Goal: Task Accomplishment & Management: Manage account settings

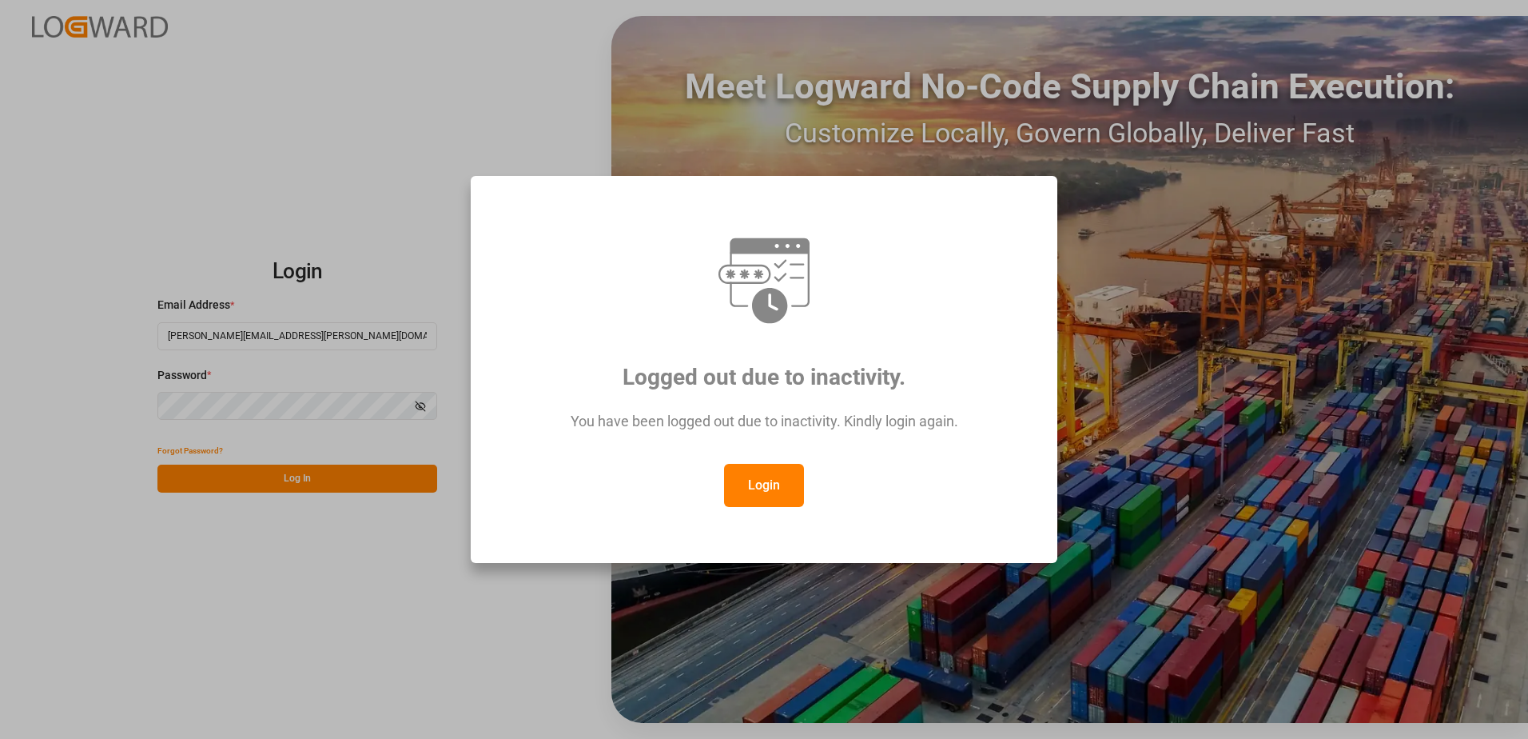
click at [764, 469] on button "Login" at bounding box center [764, 485] width 80 height 43
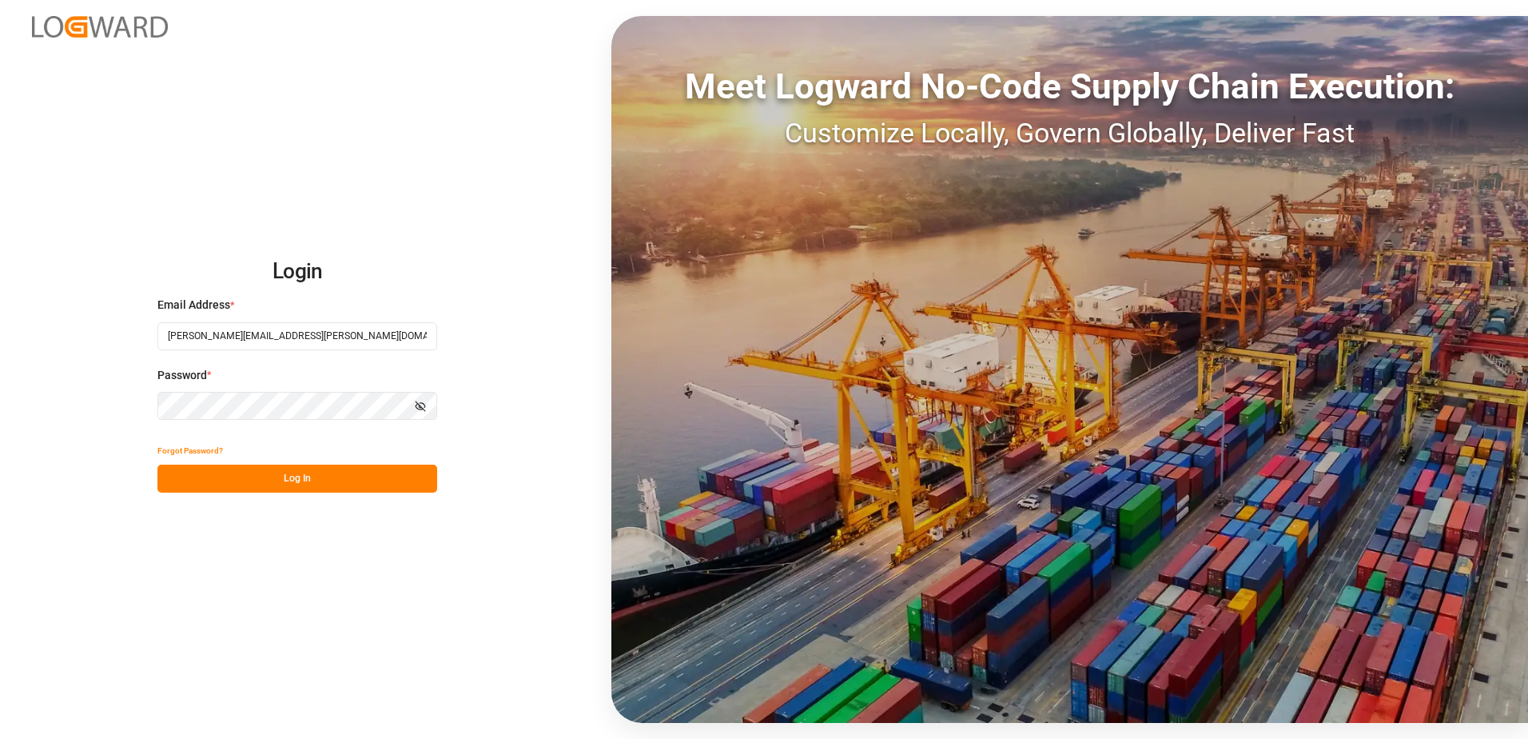
click at [371, 468] on button "Log In" at bounding box center [297, 478] width 280 height 28
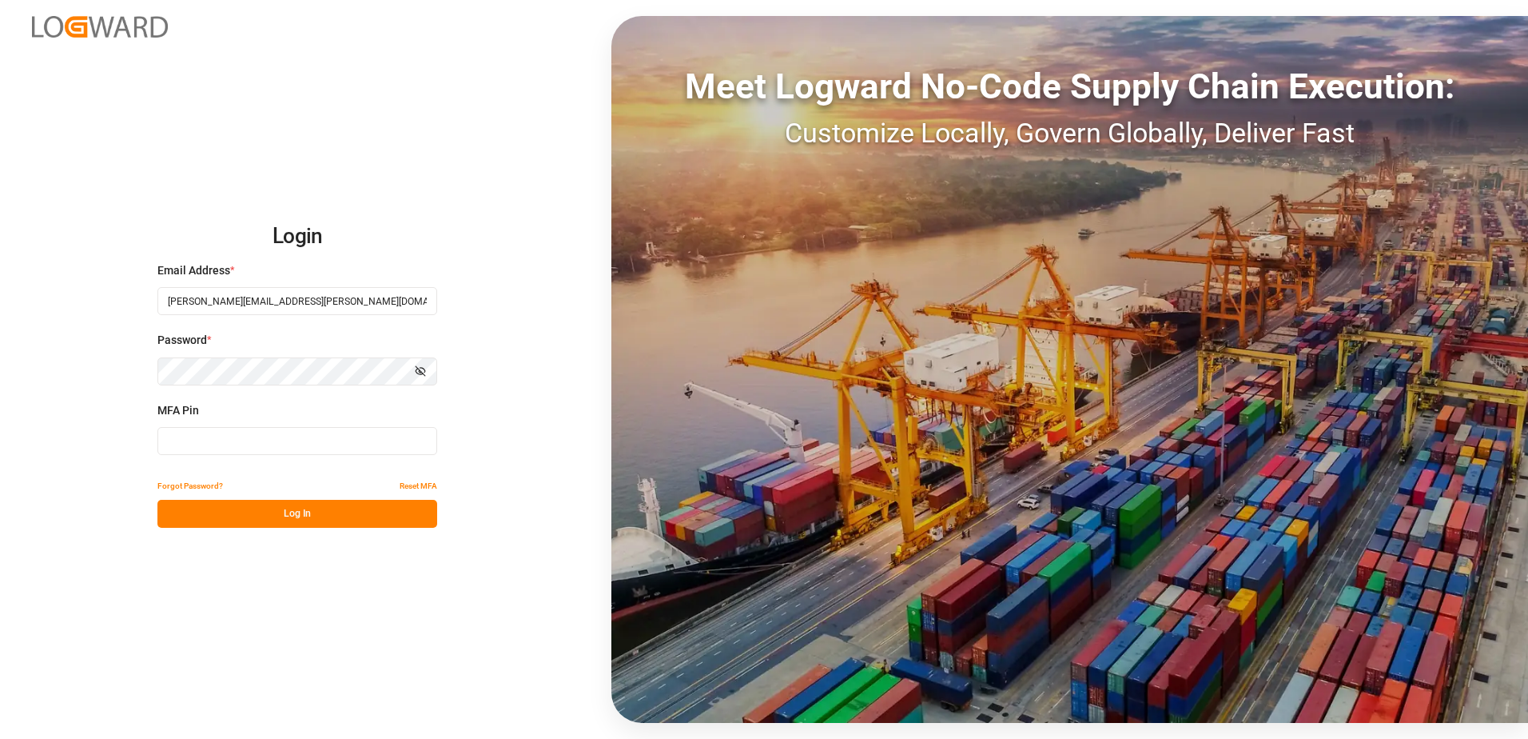
click at [272, 426] on div "MFA Pin" at bounding box center [297, 437] width 280 height 70
click at [276, 439] on input at bounding box center [297, 441] width 280 height 28
click at [281, 431] on input at bounding box center [297, 441] width 280 height 28
type input "940970"
click at [279, 515] on button "Log In" at bounding box center [297, 514] width 280 height 28
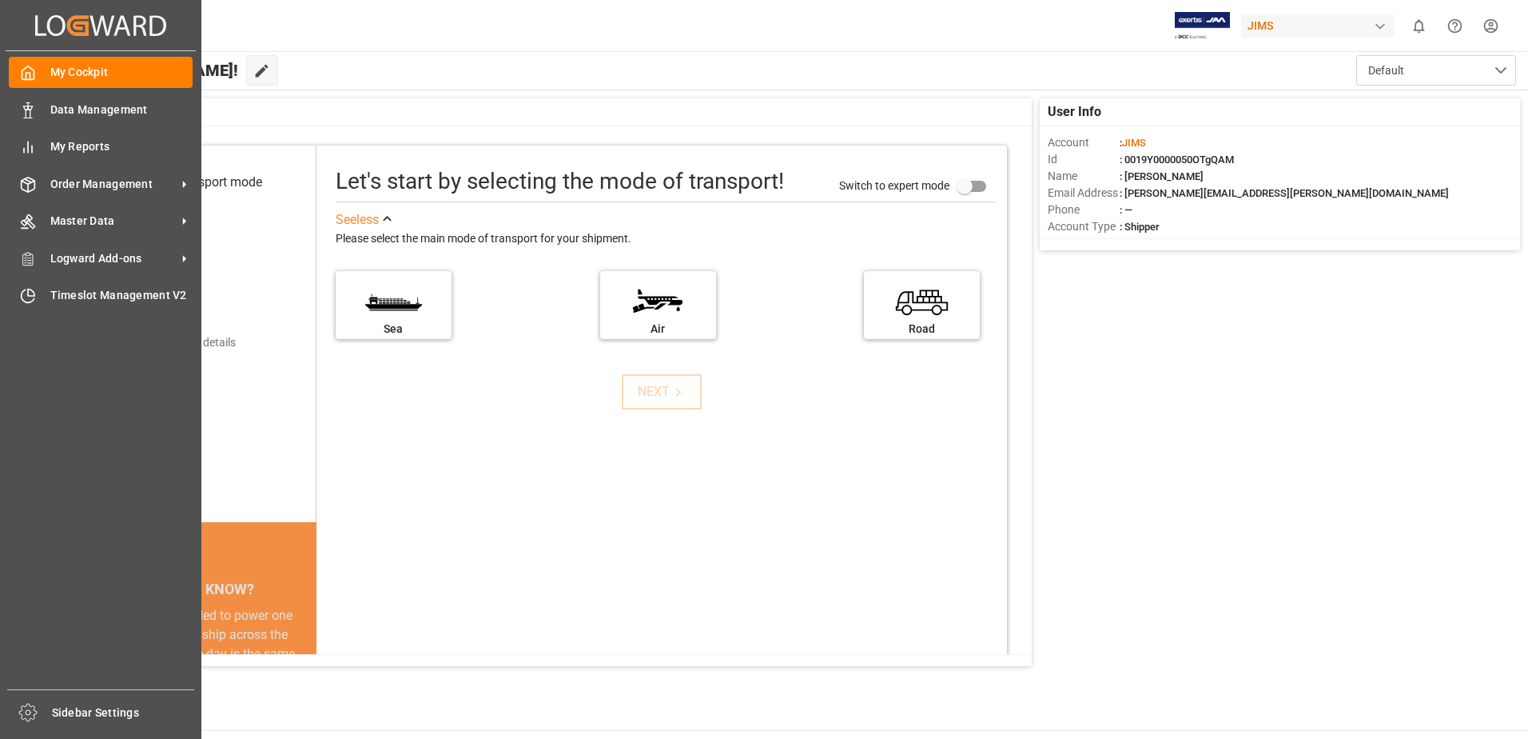
click at [139, 167] on div "My Cockpit My Cockpit Data Management Data Management My Reports My Reports Ord…" at bounding box center [101, 370] width 190 height 638
click at [137, 176] on span "Order Management" at bounding box center [113, 184] width 126 height 17
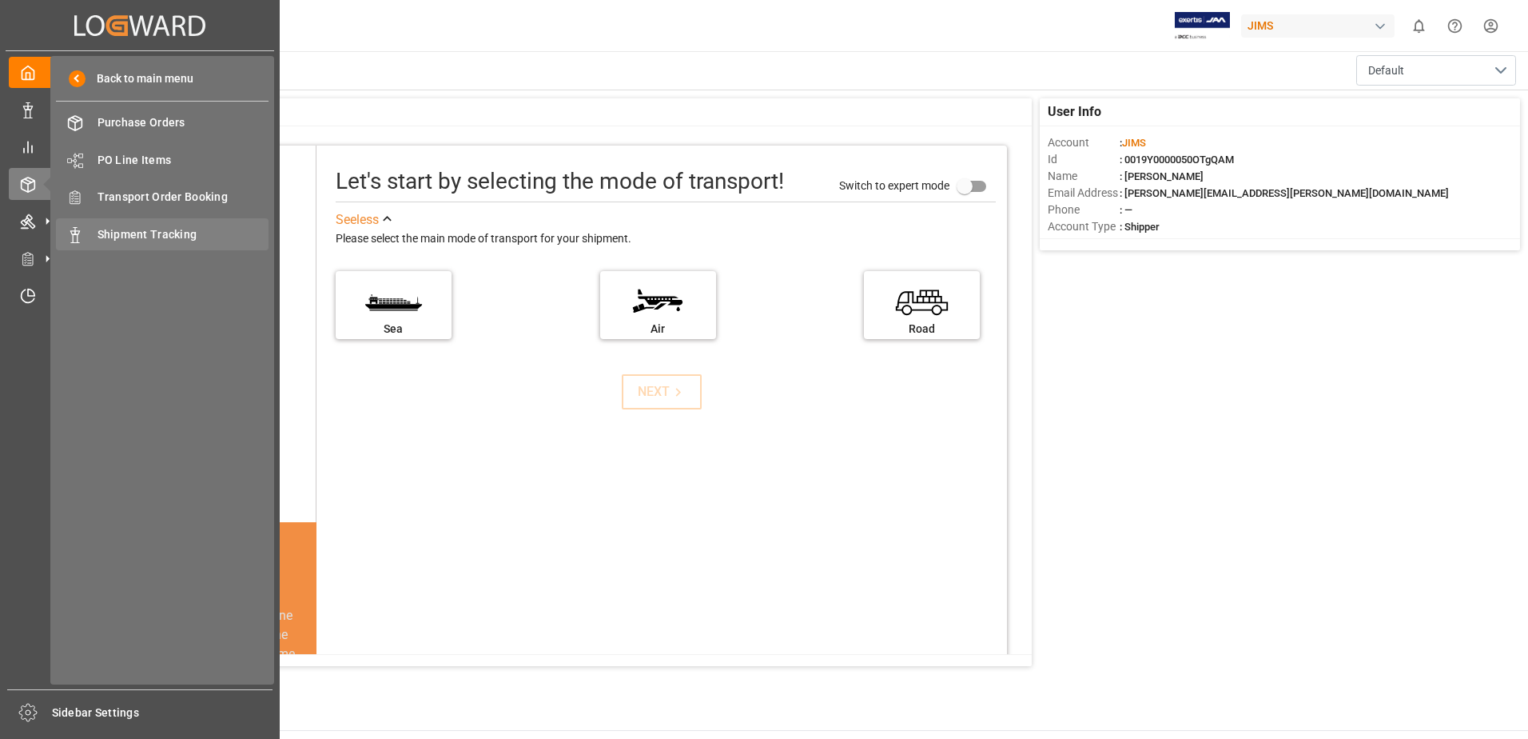
click at [173, 228] on span "Shipment Tracking" at bounding box center [184, 234] width 172 height 17
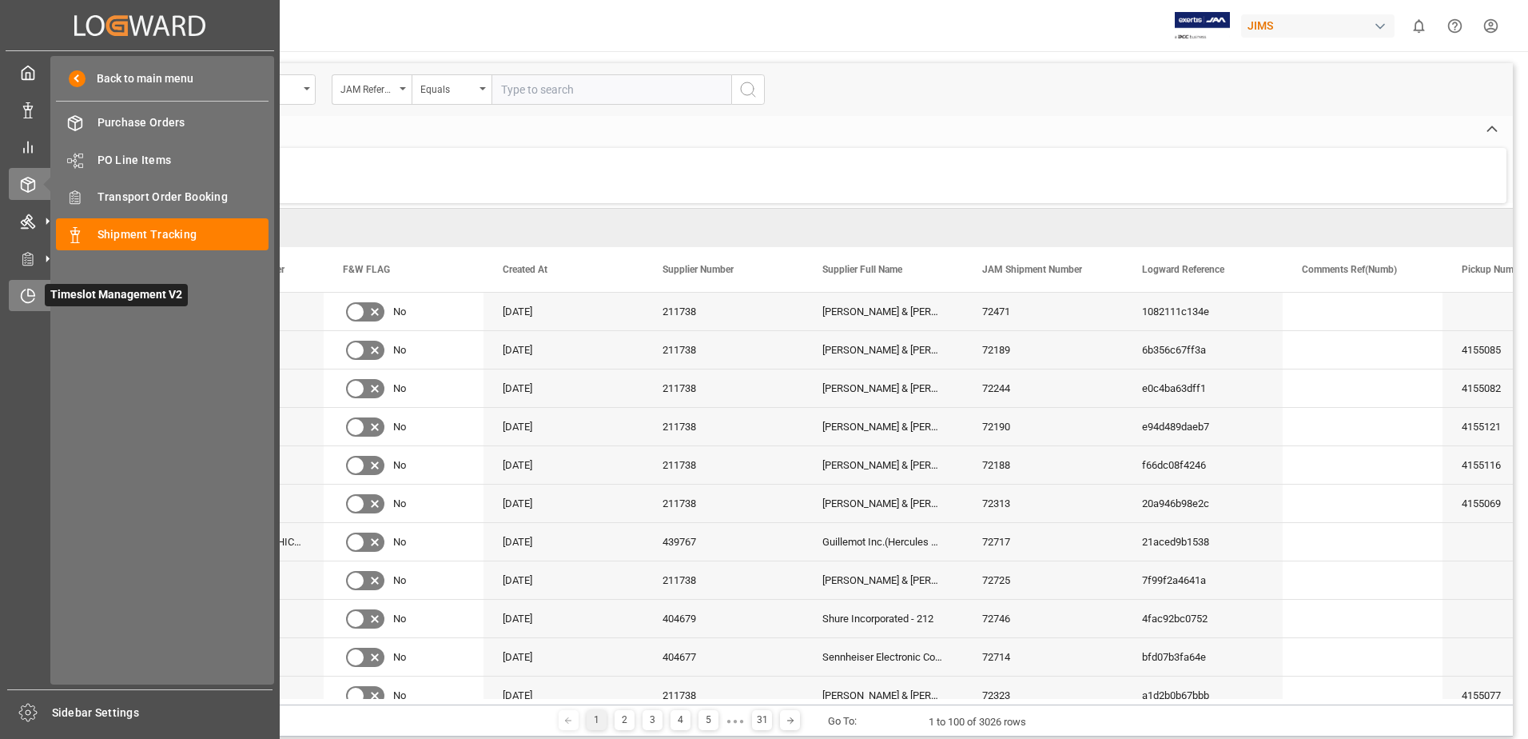
click at [35, 297] on icon at bounding box center [28, 296] width 16 height 16
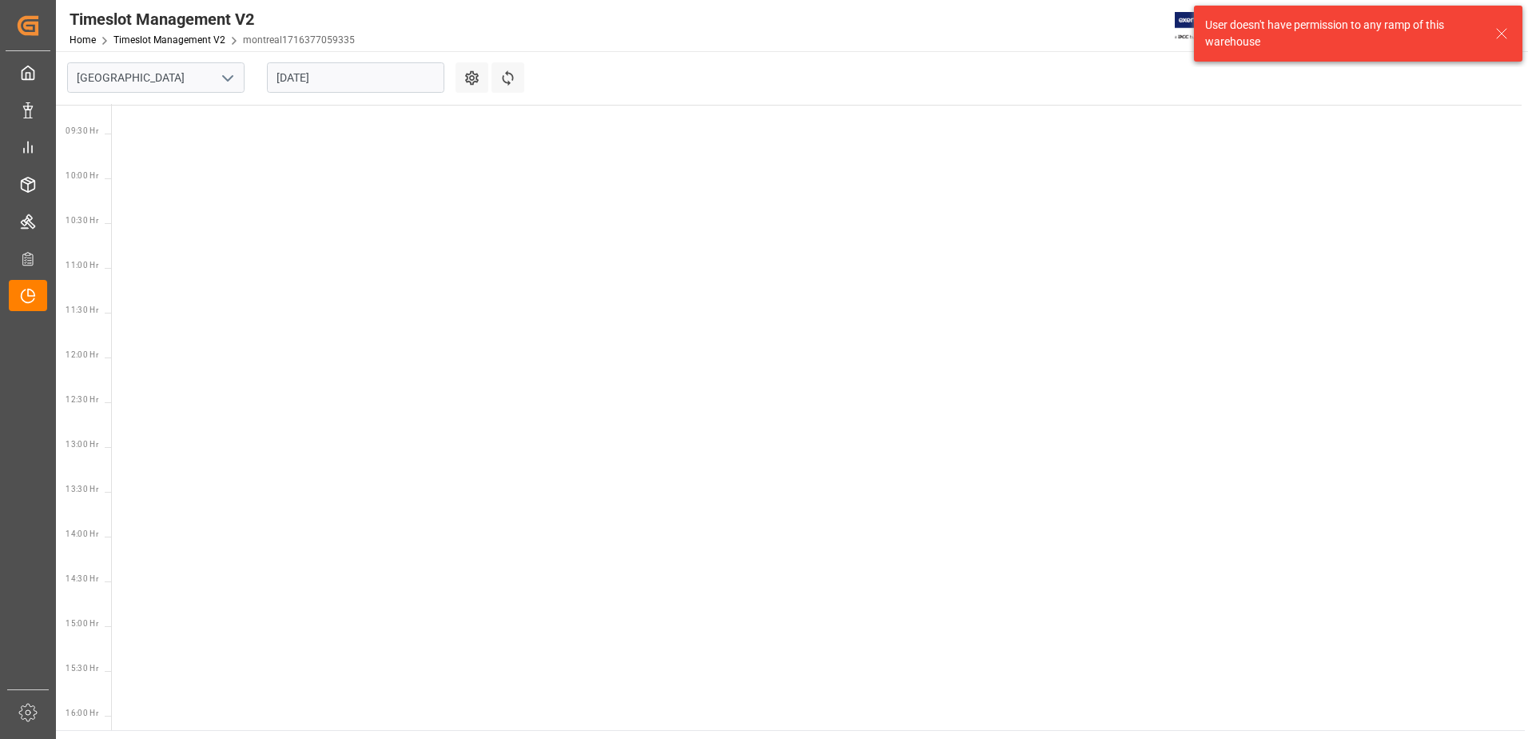
scroll to position [829, 0]
click at [226, 72] on icon "open menu" at bounding box center [227, 78] width 19 height 19
click at [147, 145] on div "Southaven" at bounding box center [156, 149] width 176 height 36
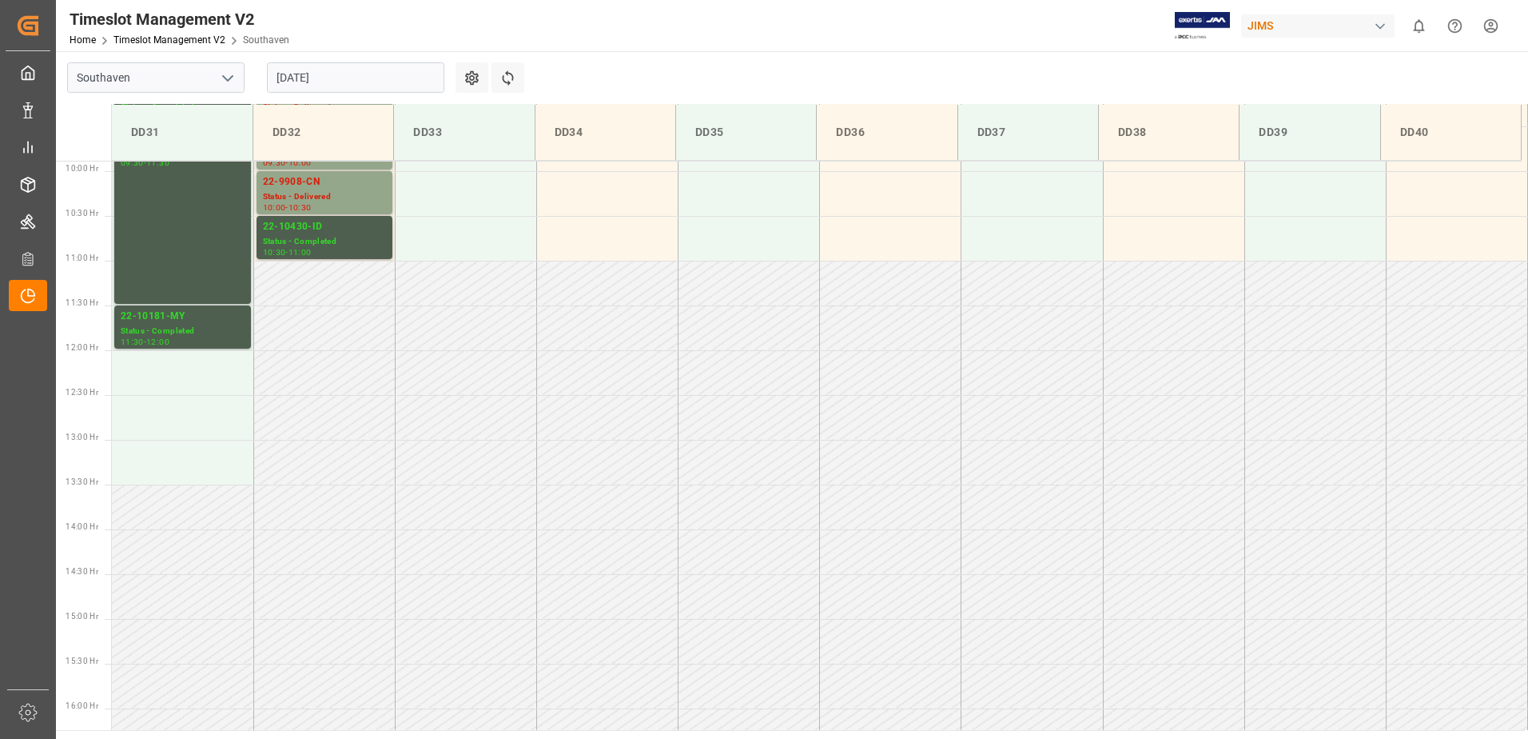
scroll to position [619, 0]
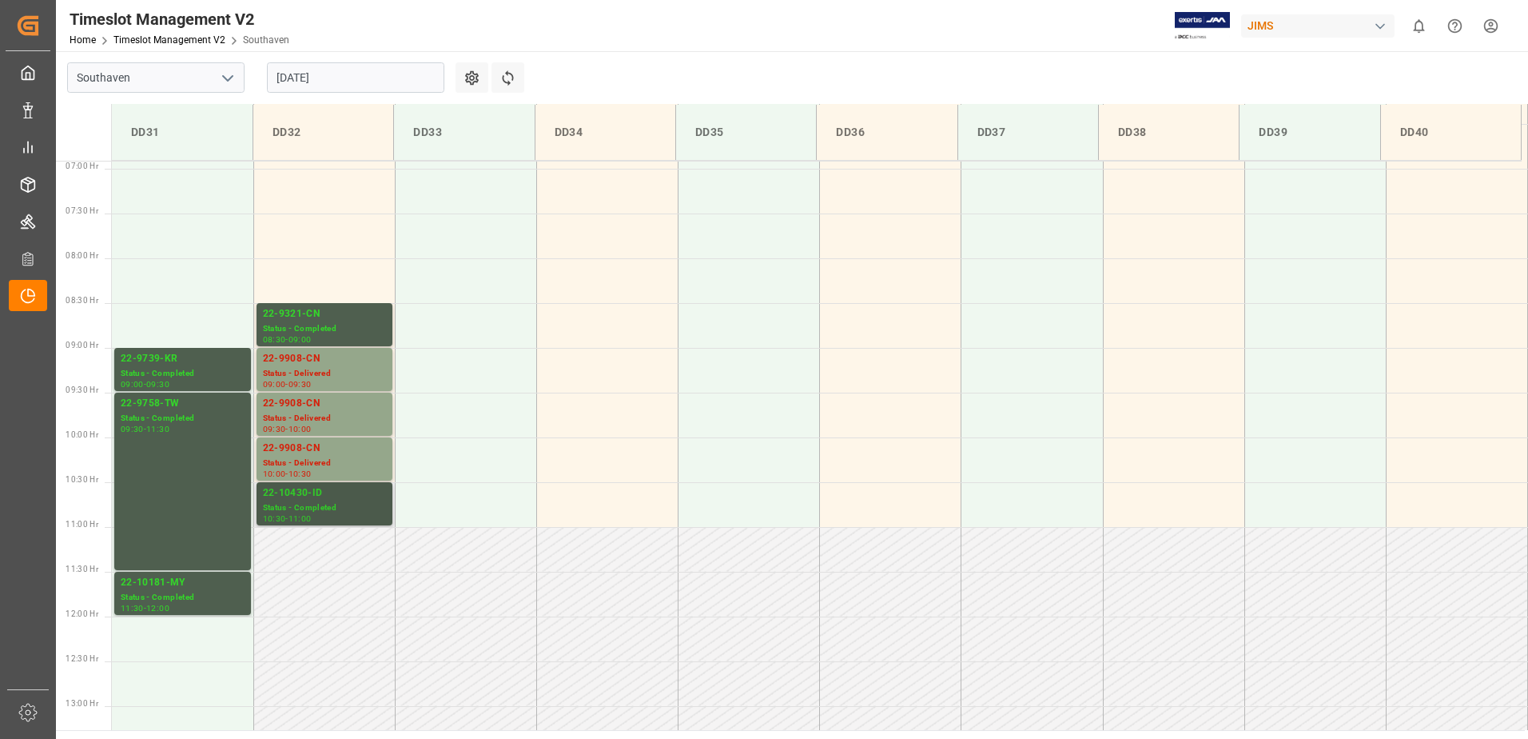
click at [299, 505] on div "Status - Completed" at bounding box center [324, 508] width 123 height 14
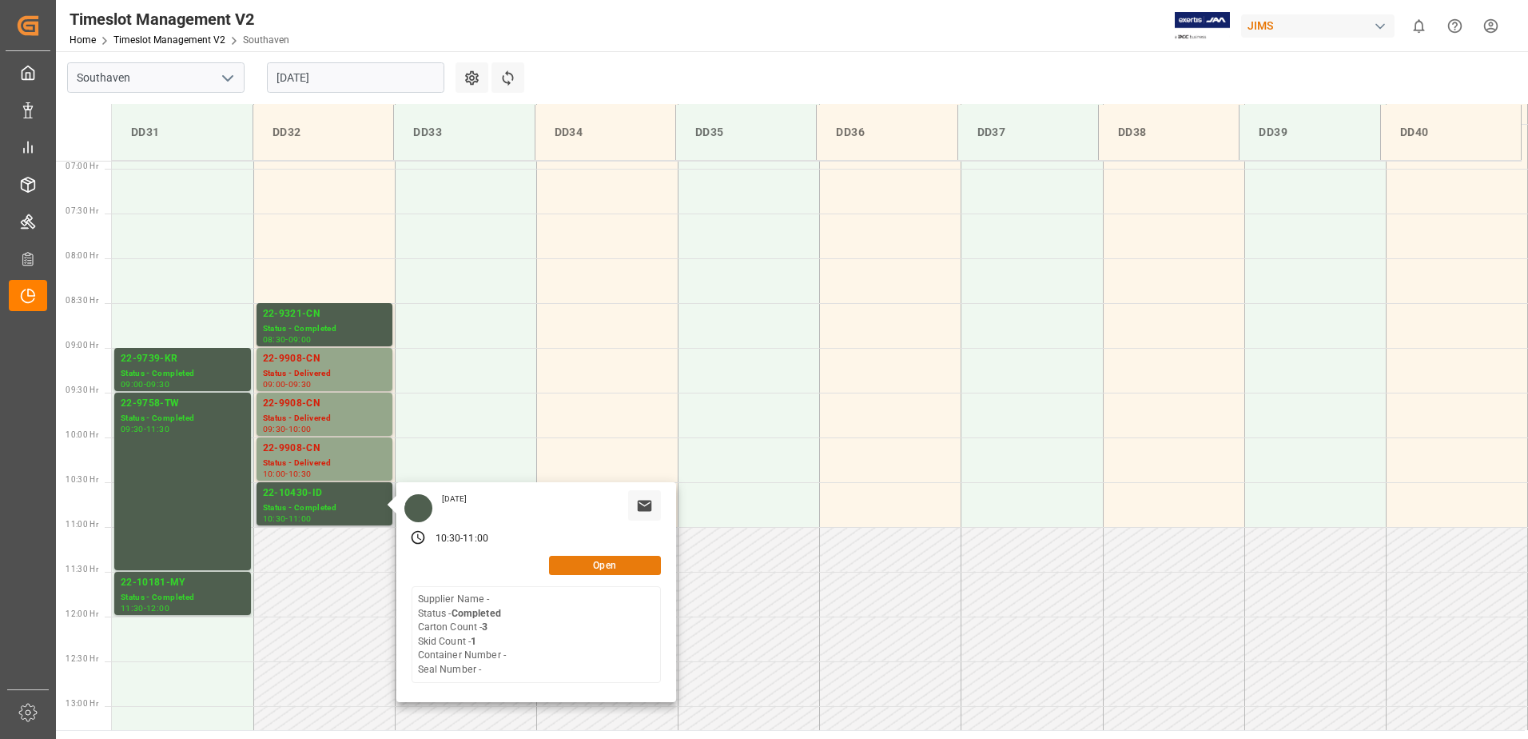
click at [588, 564] on button "Open" at bounding box center [605, 565] width 112 height 19
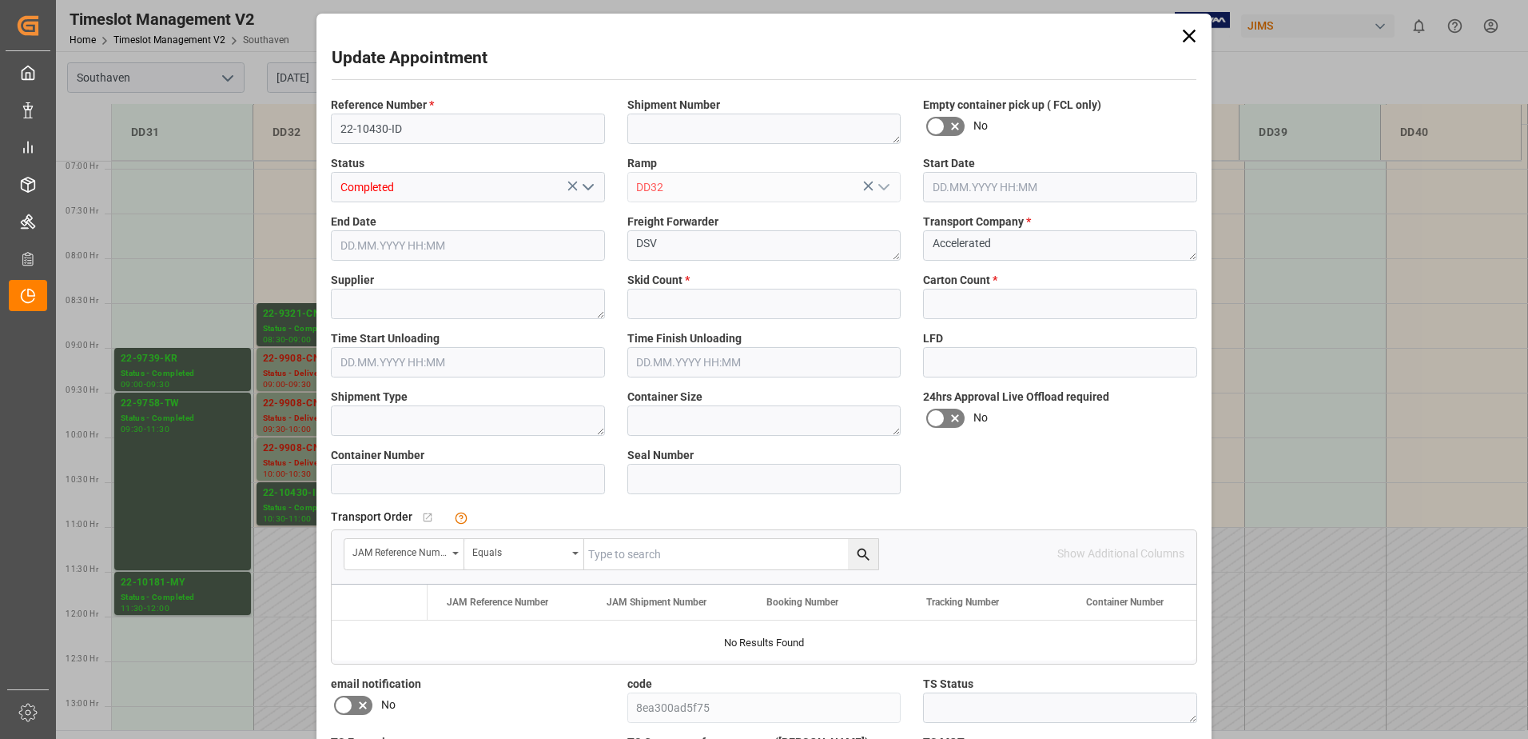
type input "1"
type input "3"
type input "[DATE] 10:30"
type input "[DATE] 11:00"
type input "[DATE] 15:44"
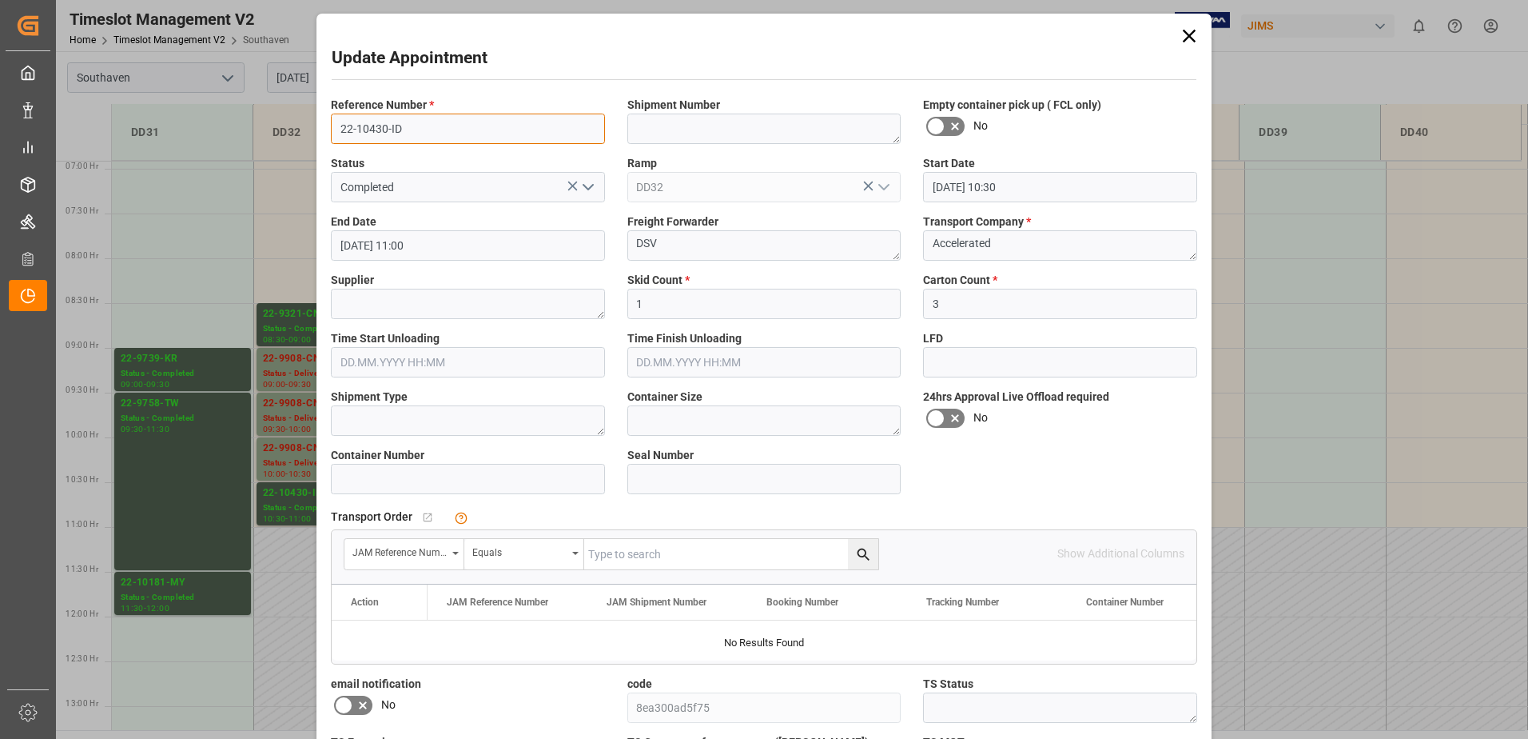
click at [366, 122] on input "22-10430-ID" at bounding box center [468, 129] width 274 height 30
click at [261, 424] on div "Update Appointment Reference Number * 22-10430-ID Shipment Number Empty contain…" at bounding box center [764, 369] width 1528 height 739
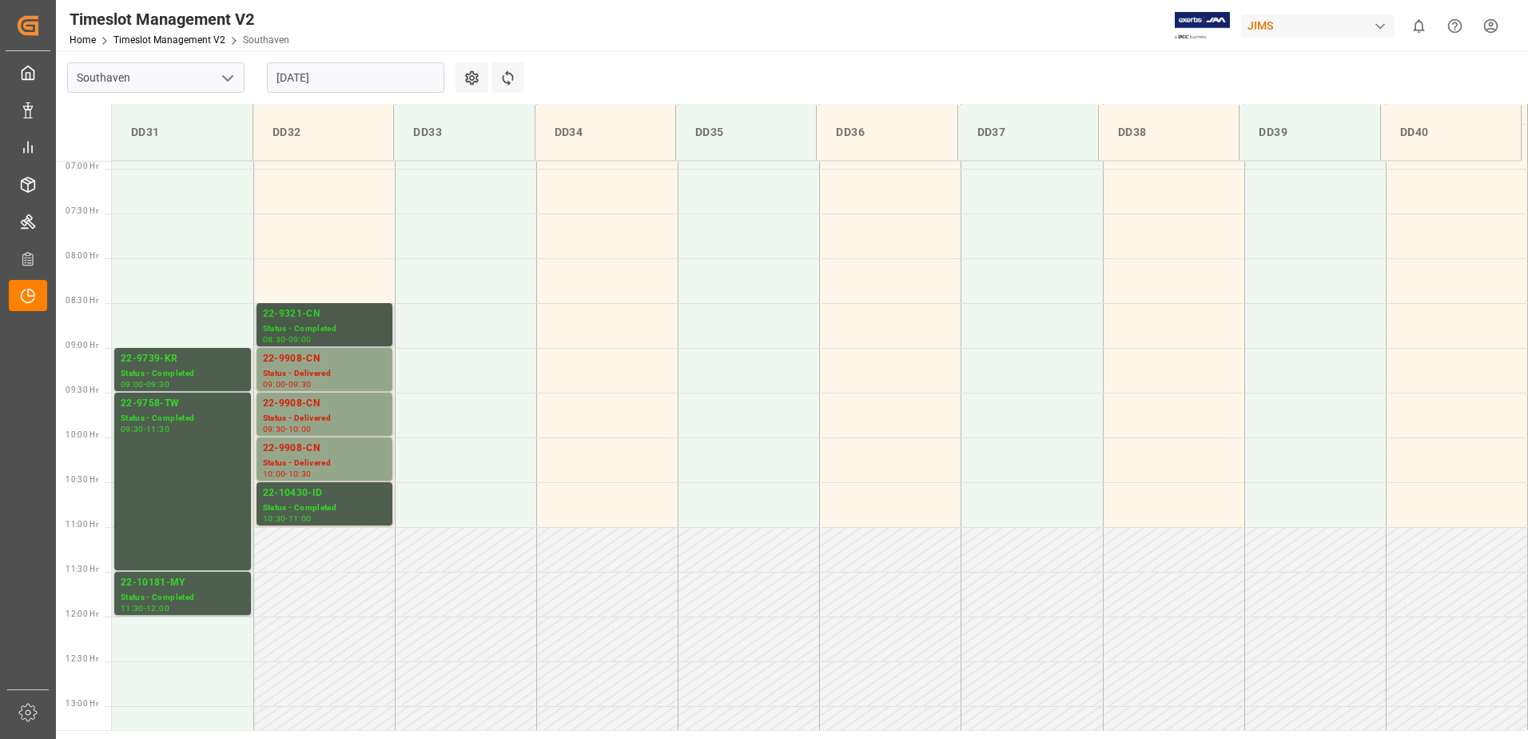
click at [335, 336] on div "08:30 - 09:00" at bounding box center [324, 340] width 123 height 9
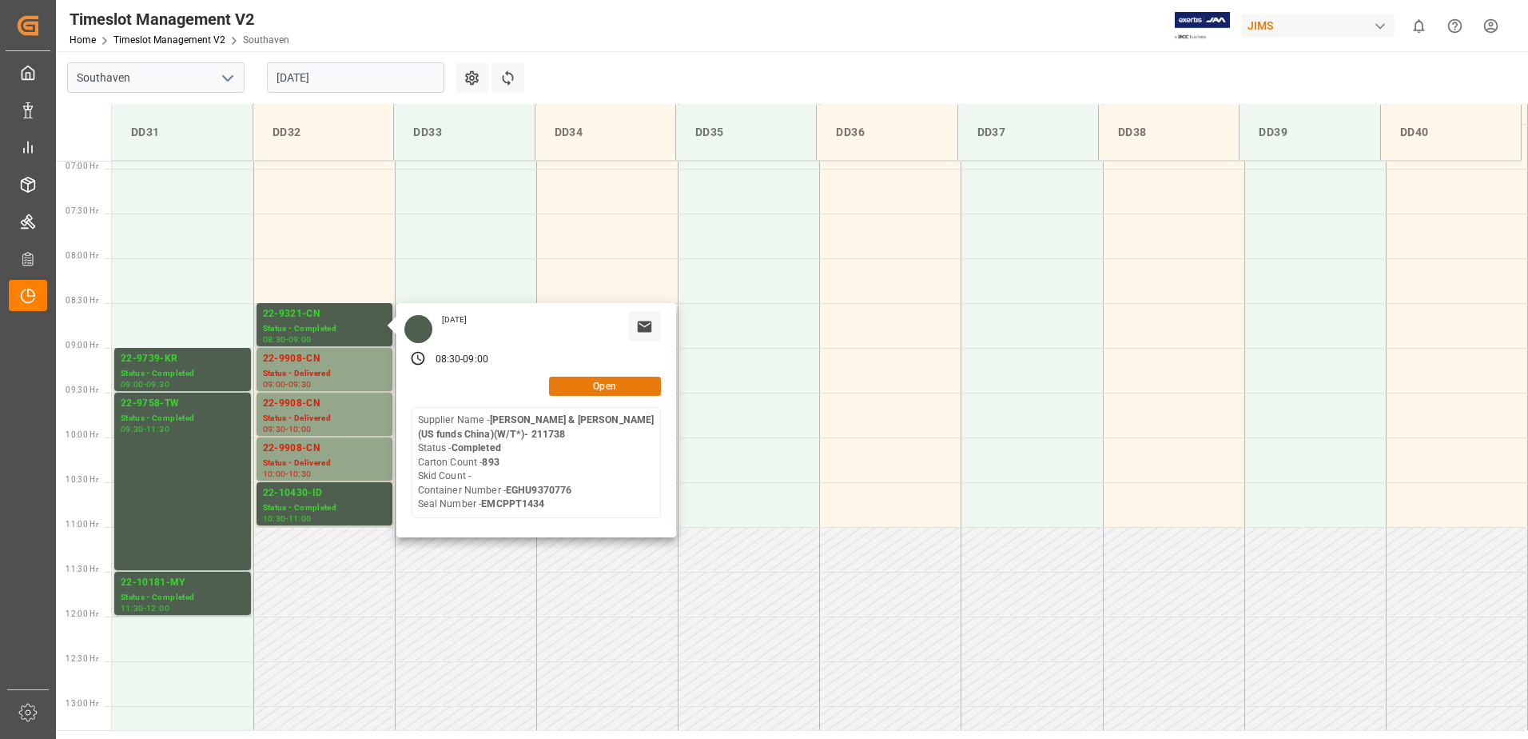
click at [585, 385] on button "Open" at bounding box center [605, 386] width 112 height 19
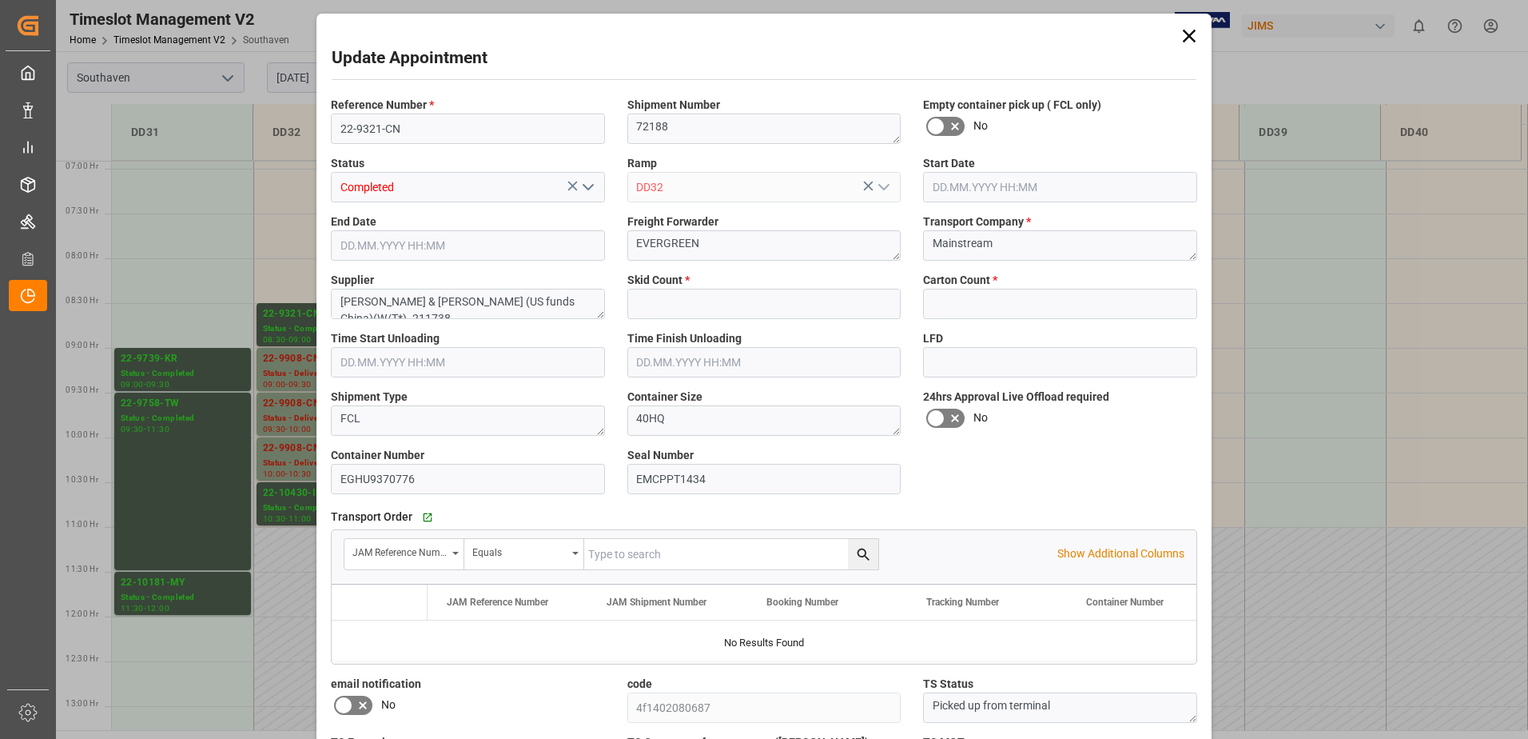
type input "0"
type input "893"
type input "[DATE] 08:30"
type input "[DATE] 09:00"
type input "[DATE] 19:37"
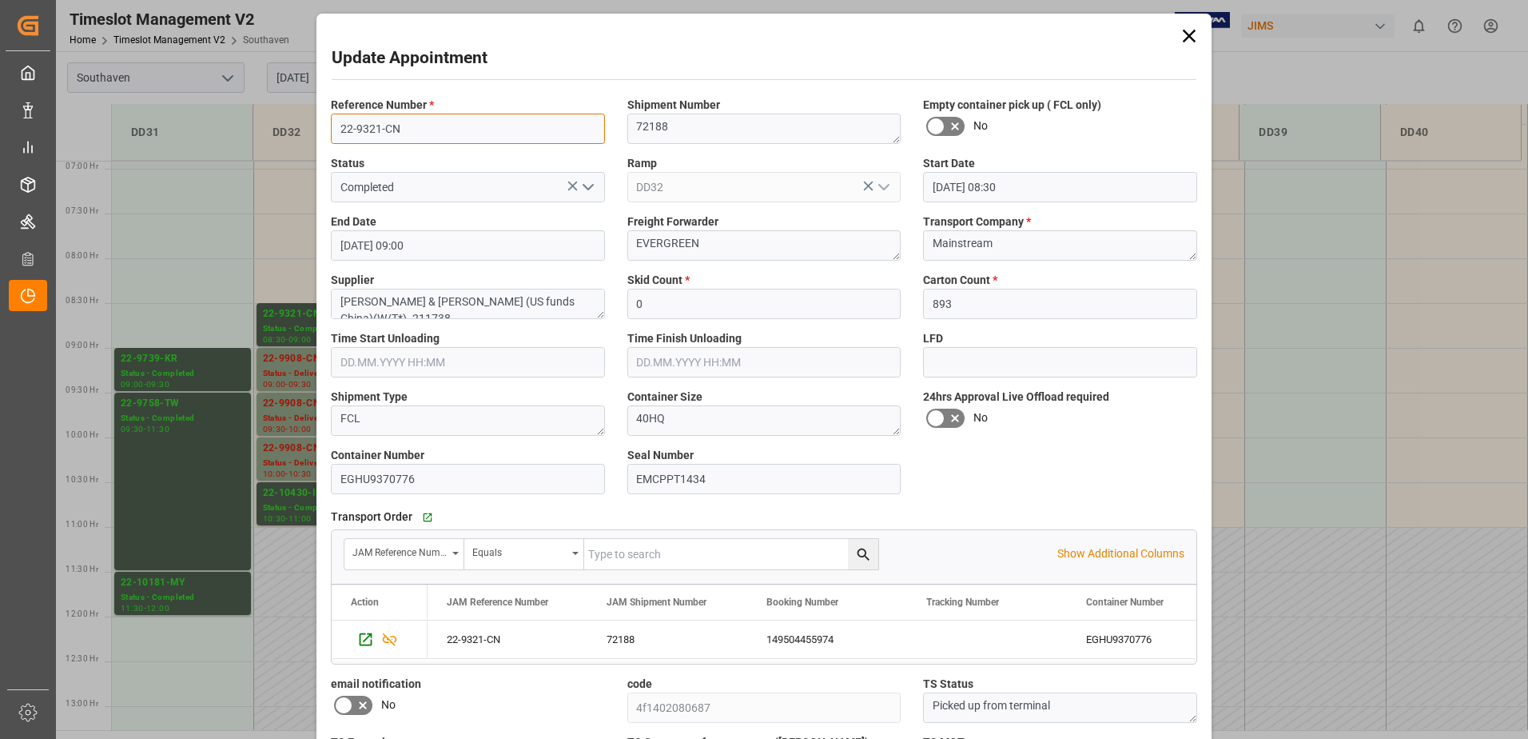
drag, startPoint x: 435, startPoint y: 114, endPoint x: 432, endPoint y: 124, distance: 10.7
click at [434, 114] on input "22-9321-CN" at bounding box center [468, 129] width 274 height 30
click at [432, 124] on input "22-9321-CN" at bounding box center [468, 129] width 274 height 30
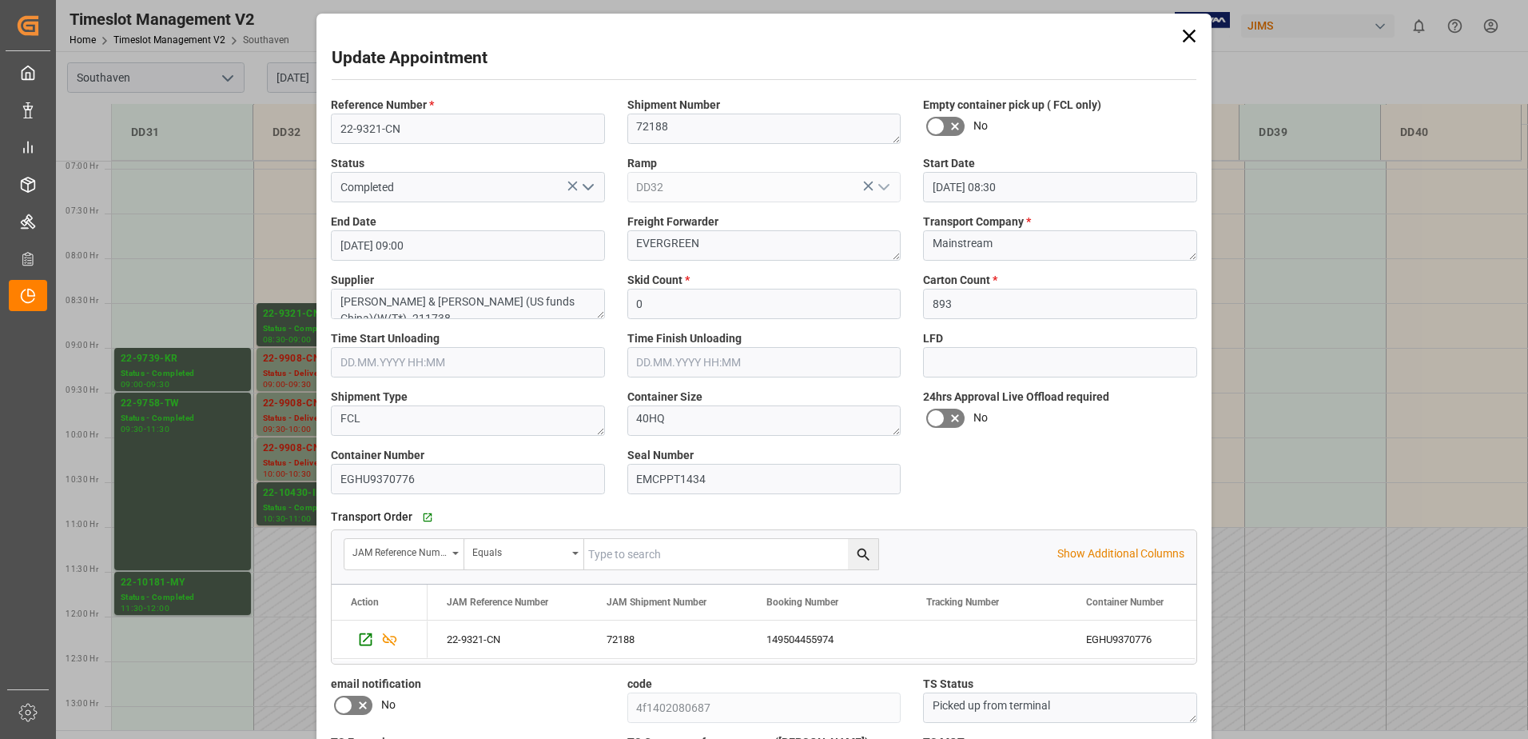
click at [188, 378] on div "Update Appointment Reference Number * 22-9321-CN Shipment Number 72188 Empty co…" at bounding box center [764, 369] width 1528 height 739
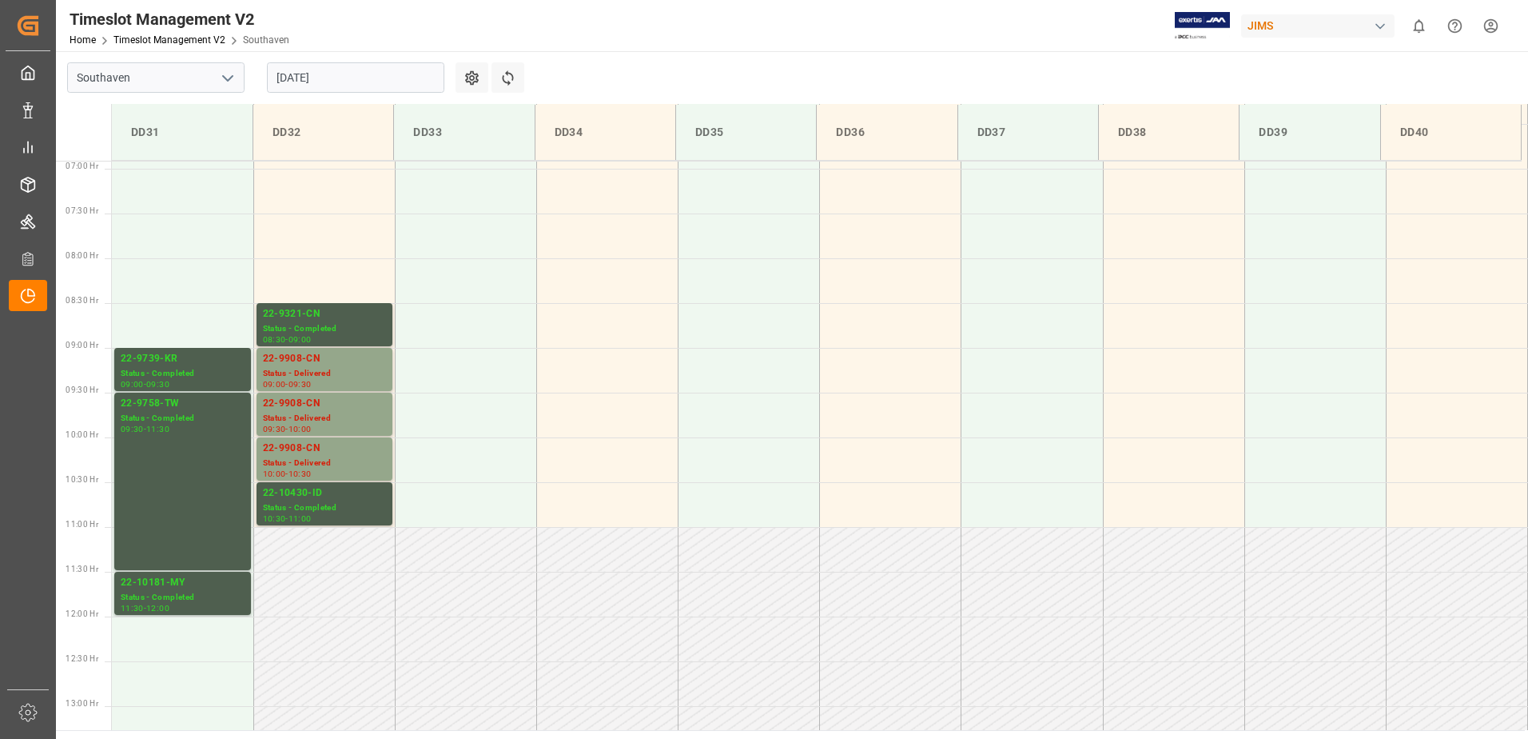
click at [175, 369] on div "Status - Completed" at bounding box center [183, 374] width 124 height 14
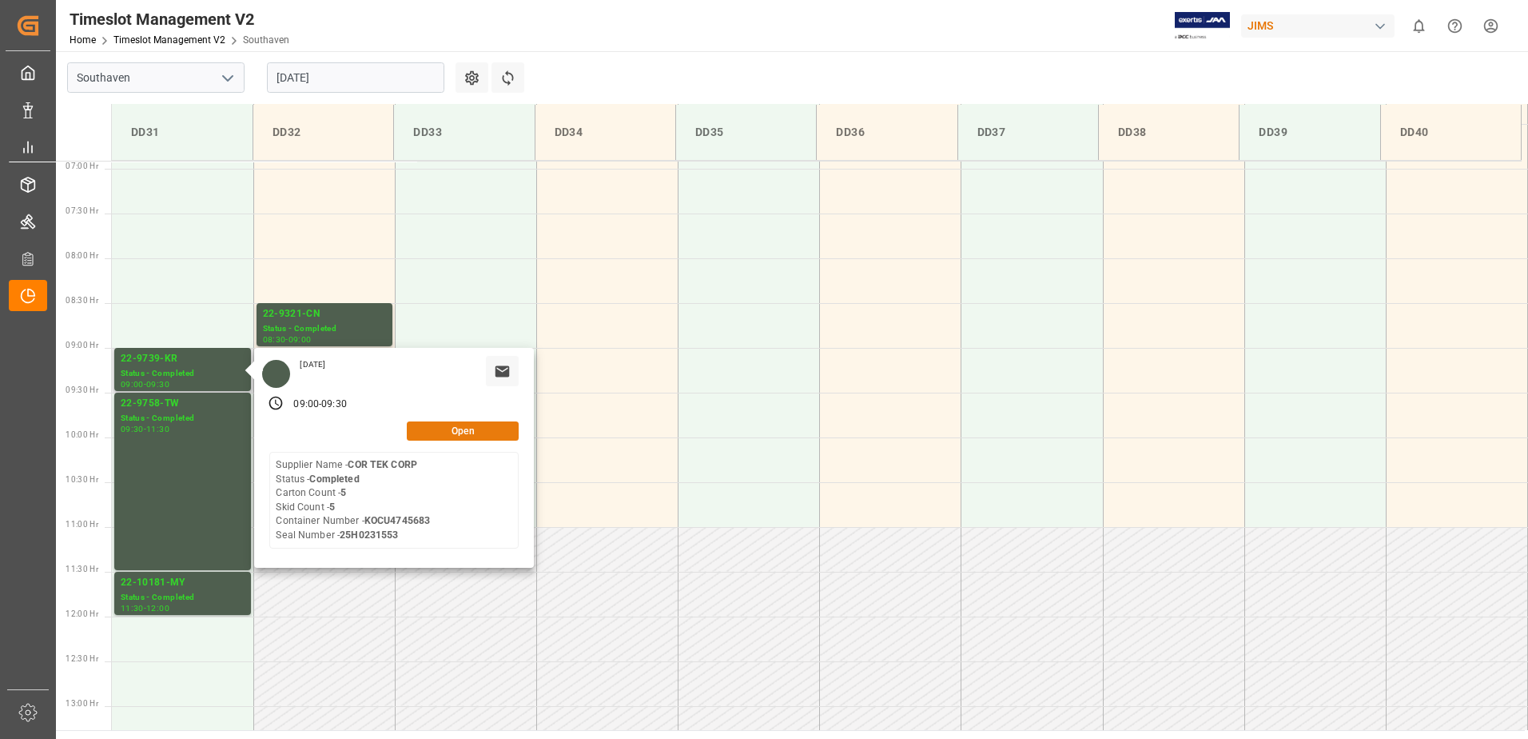
click at [436, 428] on button "Open" at bounding box center [463, 430] width 112 height 19
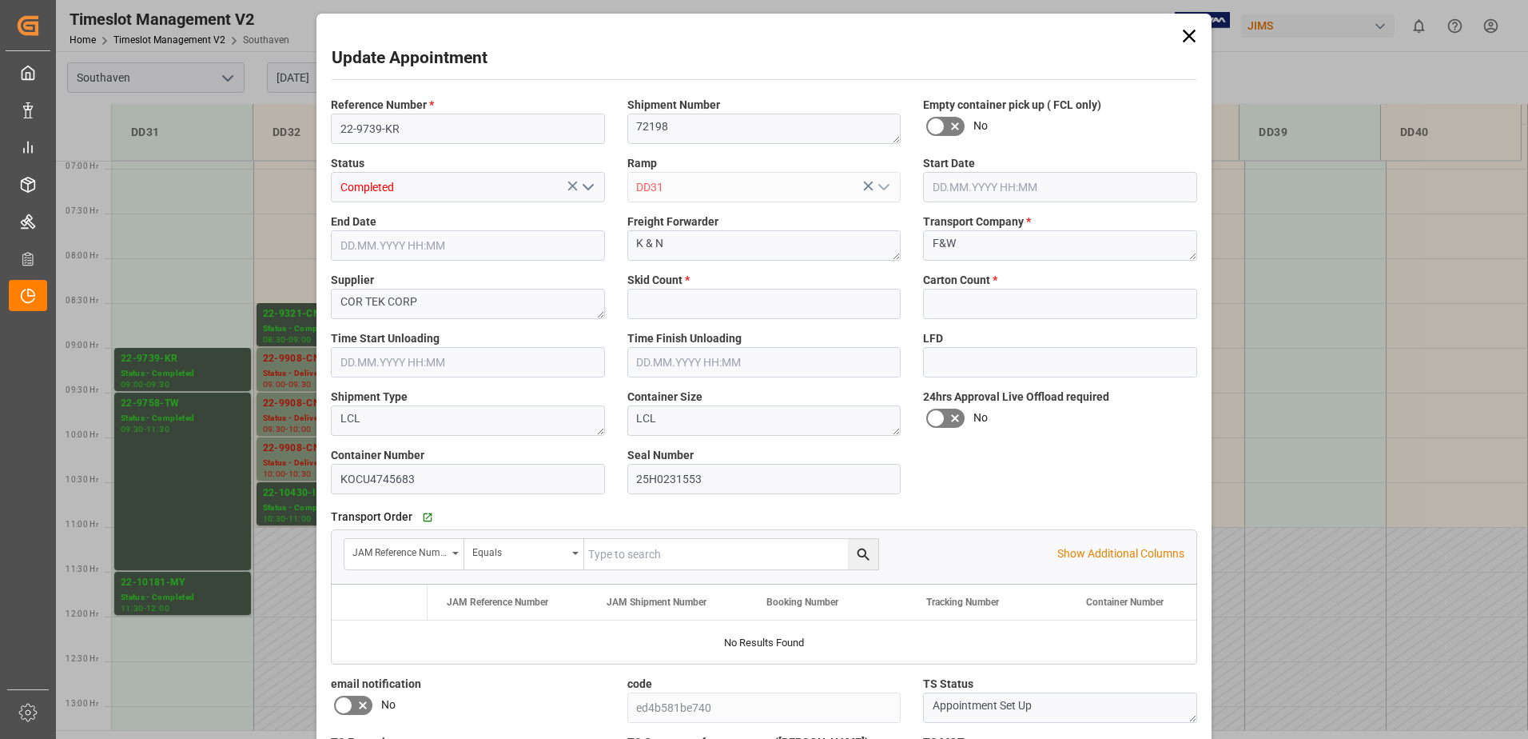
type input "5"
type input "[DATE] 09:00"
type input "[DATE] 09:30"
type input "[DATE] 20:05"
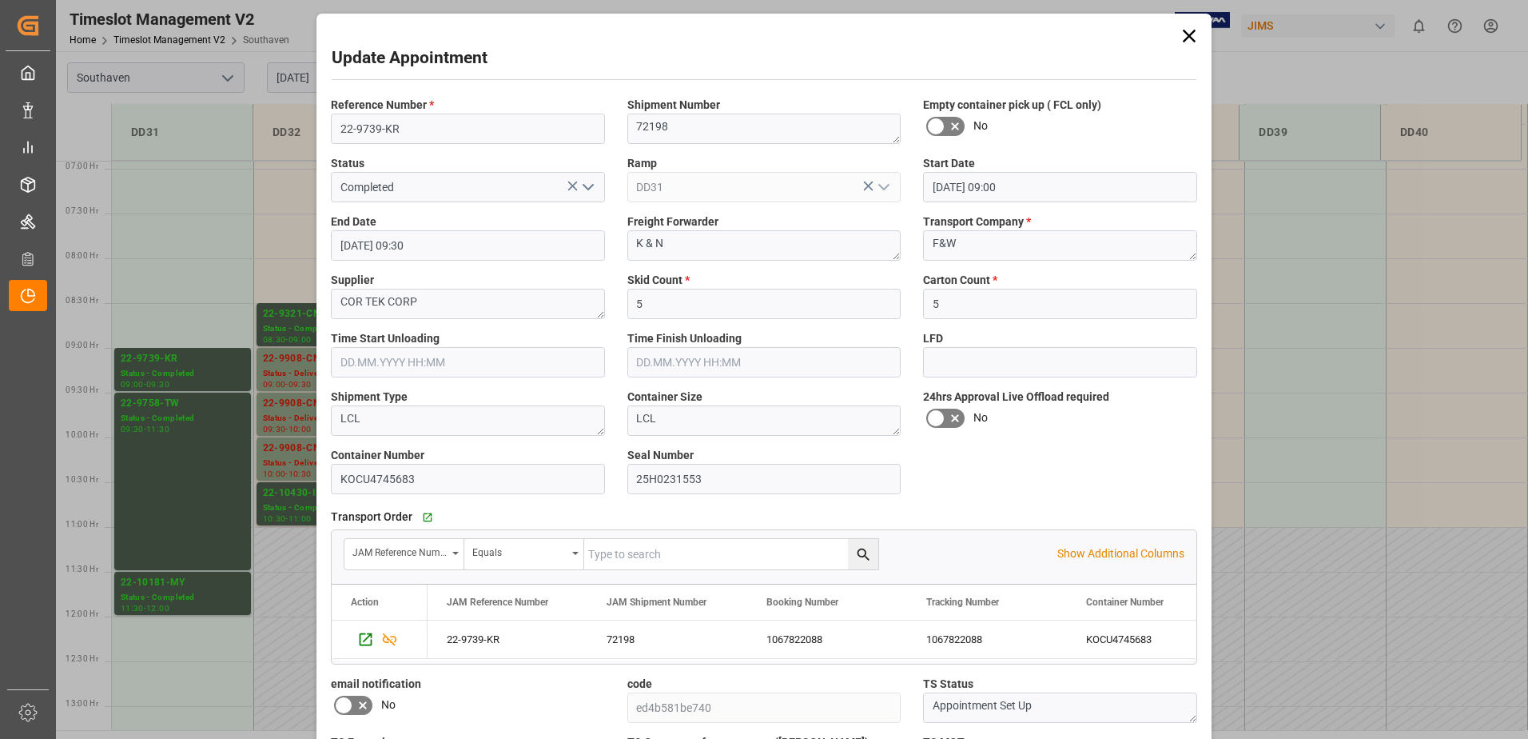
click at [1189, 31] on icon at bounding box center [1189, 36] width 22 height 22
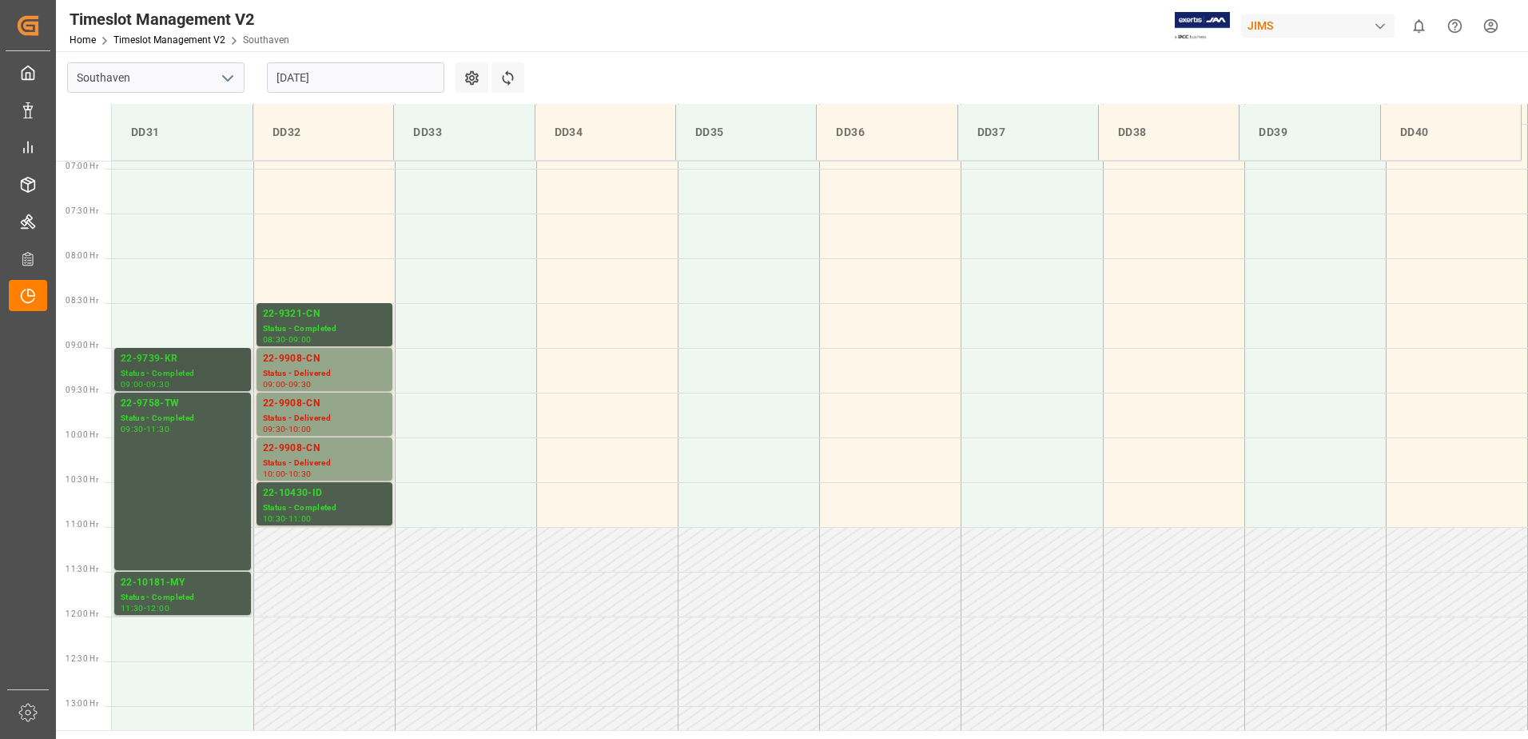
click at [164, 377] on div "Status - Completed" at bounding box center [183, 374] width 124 height 14
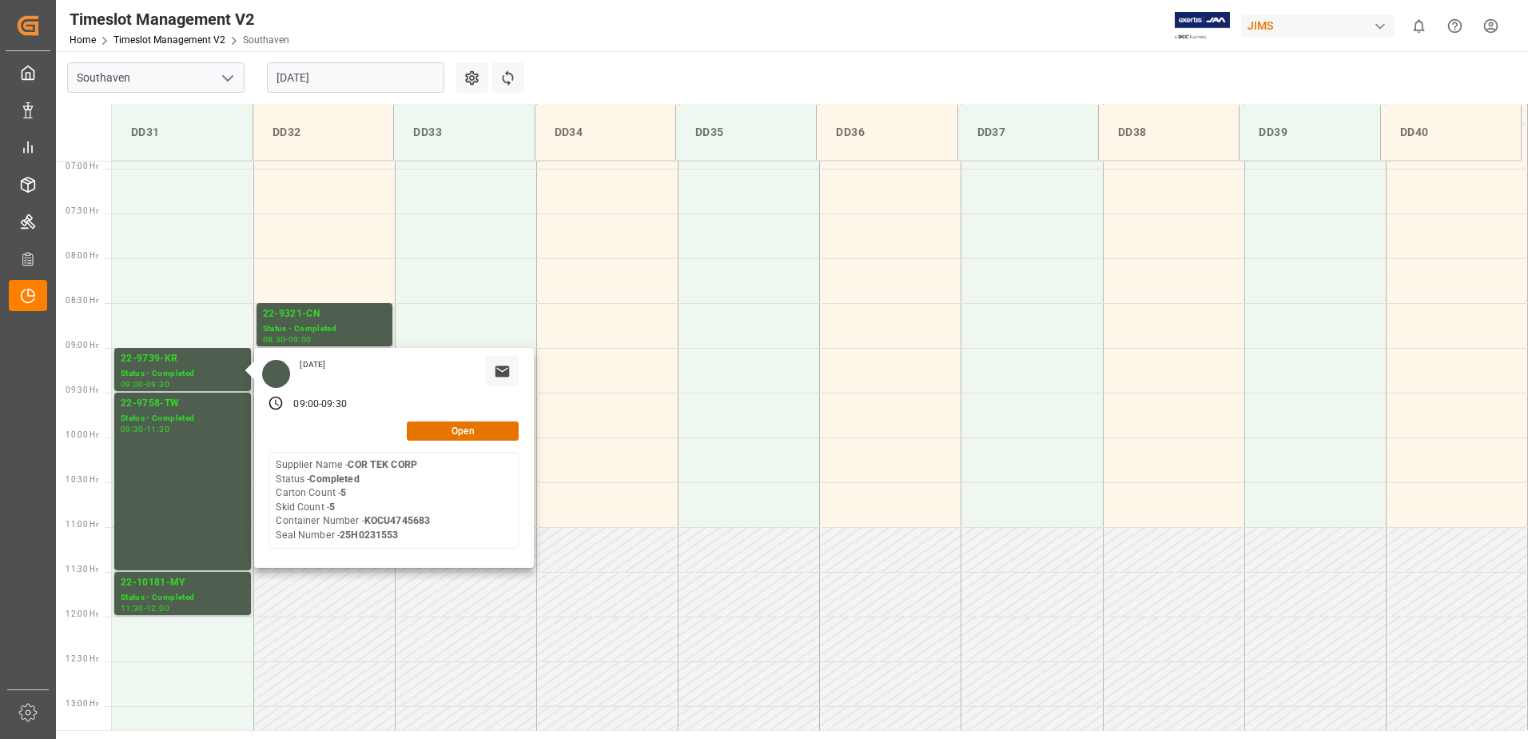
click at [657, 63] on main "Southaven [DATE] Settings Refresh Time Slots DD31 DD32 DD33 DD34 DD35 DD36 DD37…" at bounding box center [790, 390] width 1469 height 679
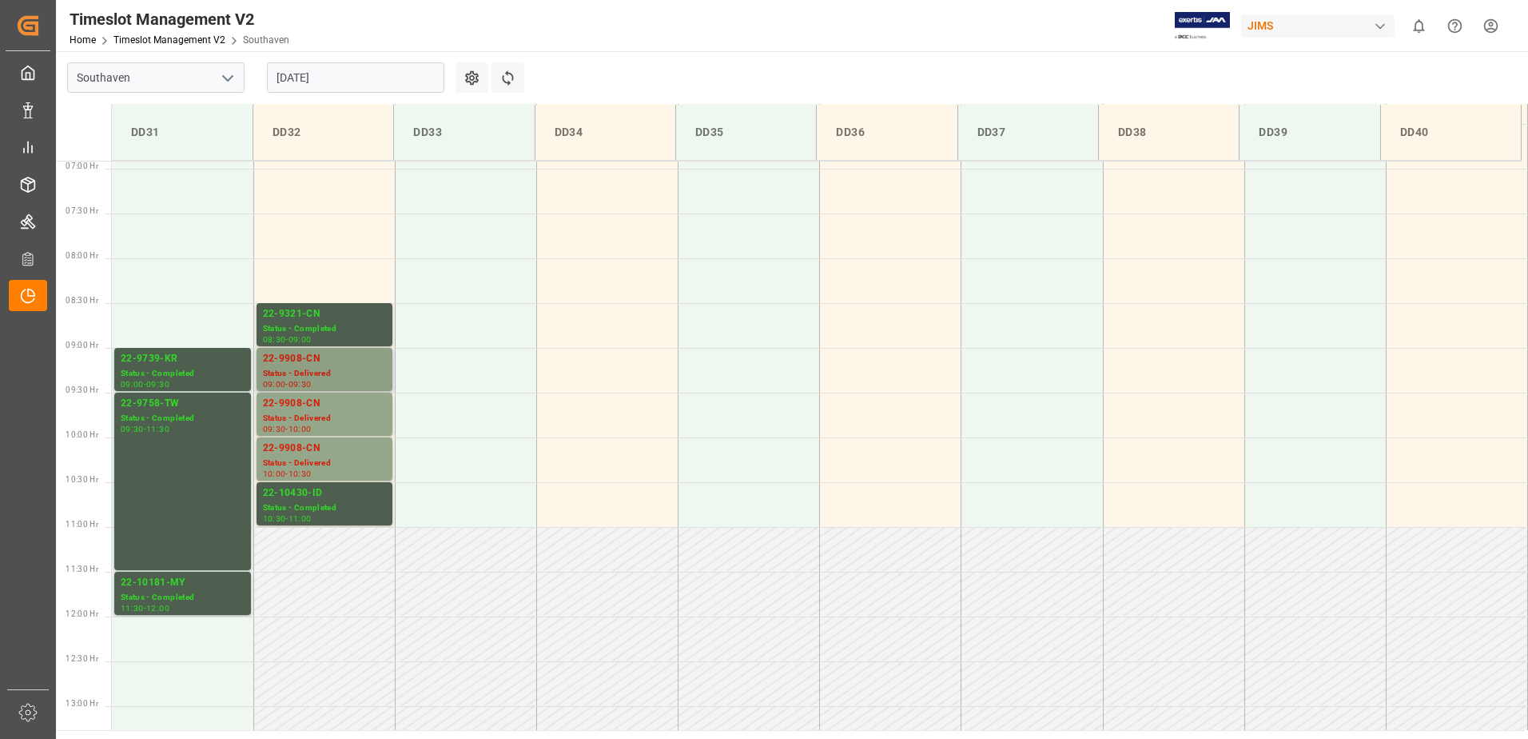
click at [325, 369] on div "Status - Delivered" at bounding box center [324, 374] width 123 height 14
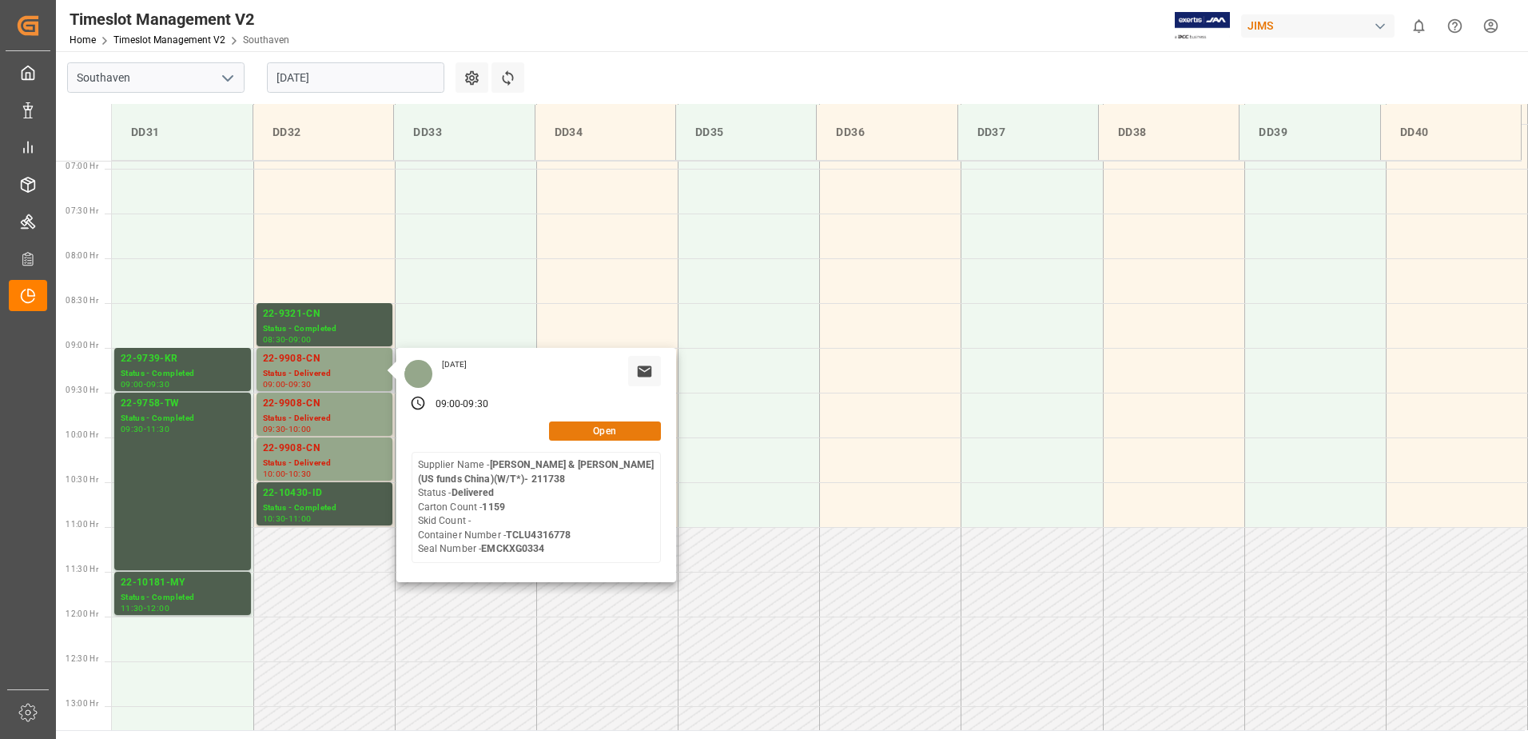
click at [605, 428] on button "Open" at bounding box center [605, 430] width 112 height 19
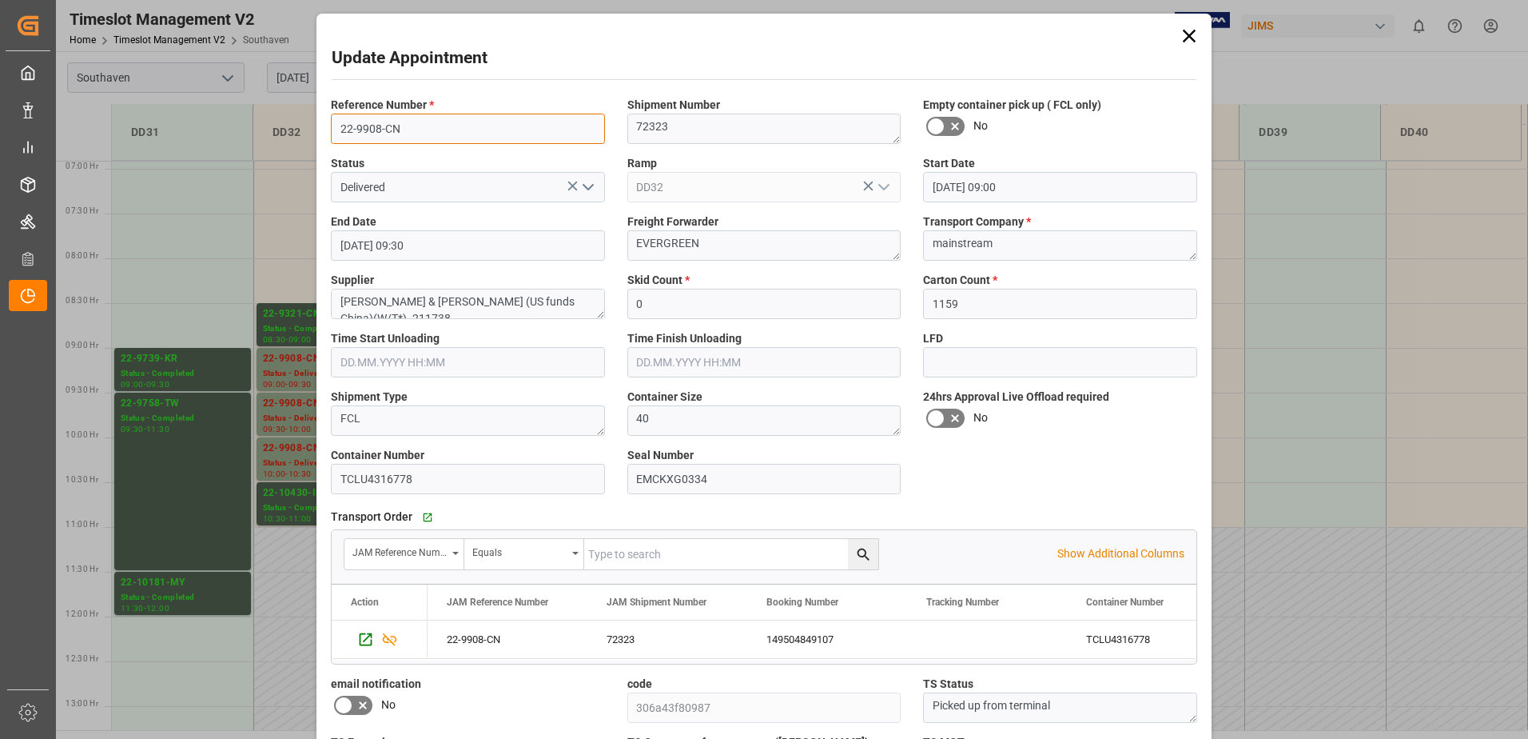
click at [422, 133] on input "22-9908-CN" at bounding box center [468, 129] width 274 height 30
click at [424, 131] on input "22-9908-CN" at bounding box center [468, 129] width 274 height 30
click at [395, 129] on input "22-9908-CN" at bounding box center [468, 129] width 274 height 30
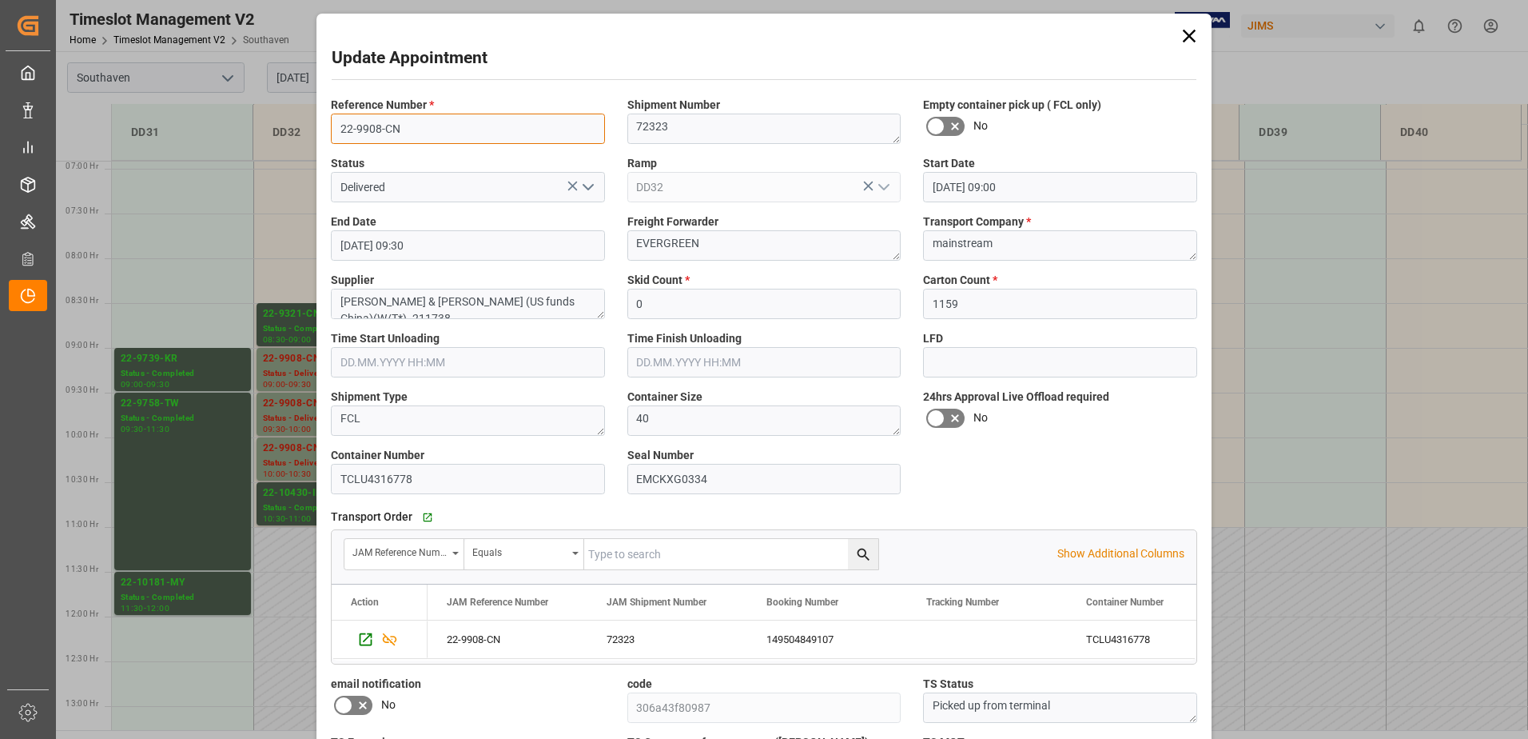
click at [395, 129] on input "22-9908-CN" at bounding box center [468, 129] width 274 height 30
click at [281, 404] on div "Update Appointment Reference Number * 22-9908-CN Shipment Number 72323 Empty co…" at bounding box center [764, 369] width 1528 height 739
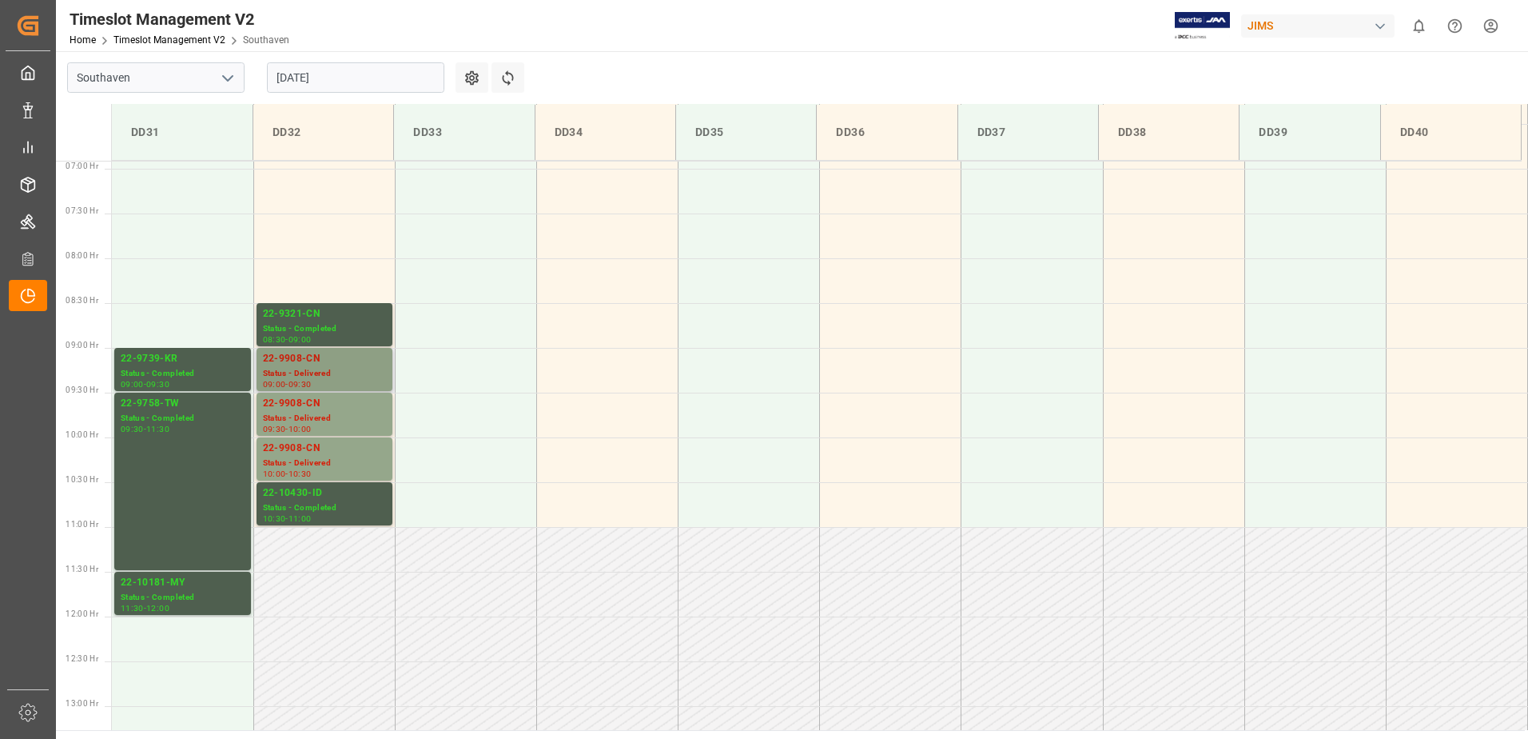
click at [349, 354] on div "22-9908-CN" at bounding box center [324, 359] width 123 height 16
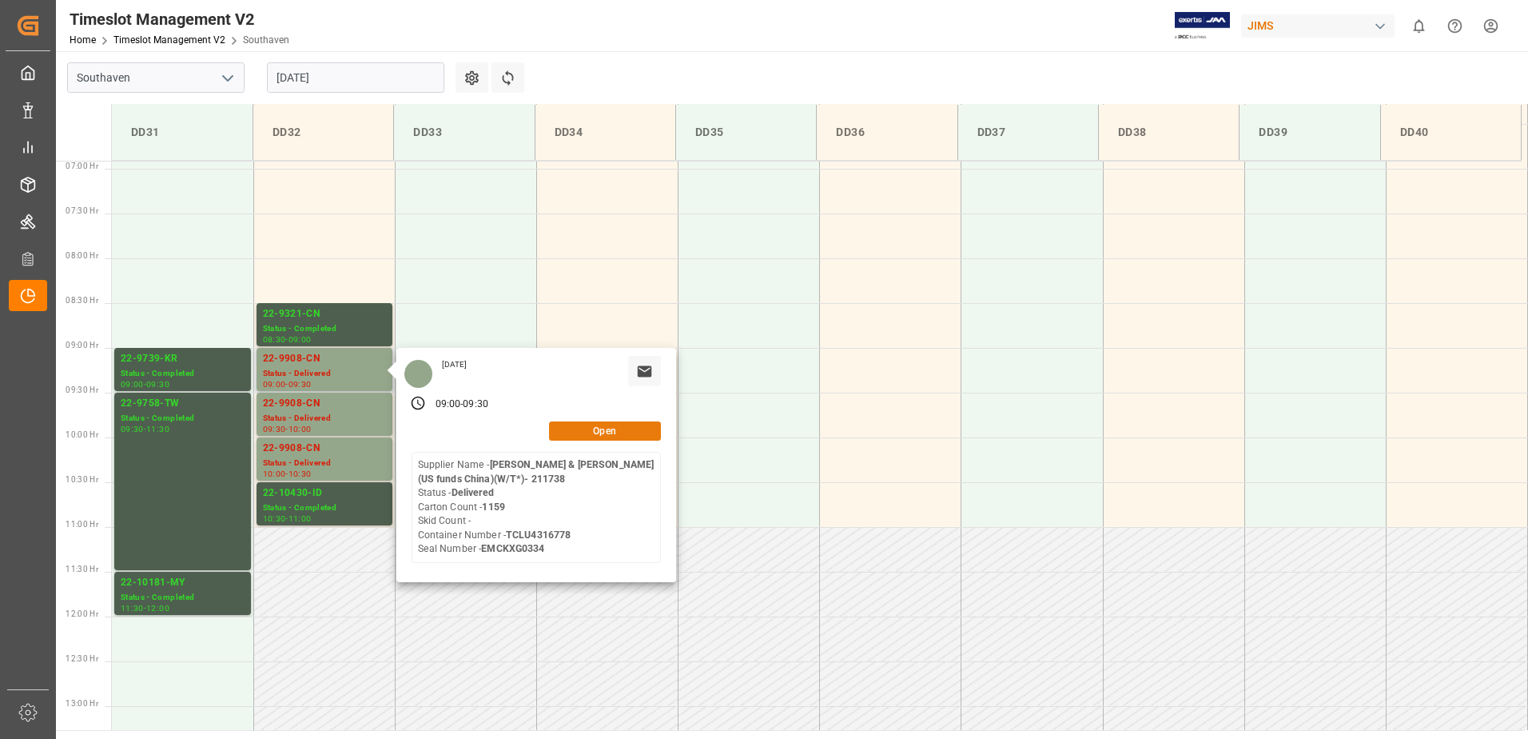
click at [610, 434] on button "Open" at bounding box center [605, 430] width 112 height 19
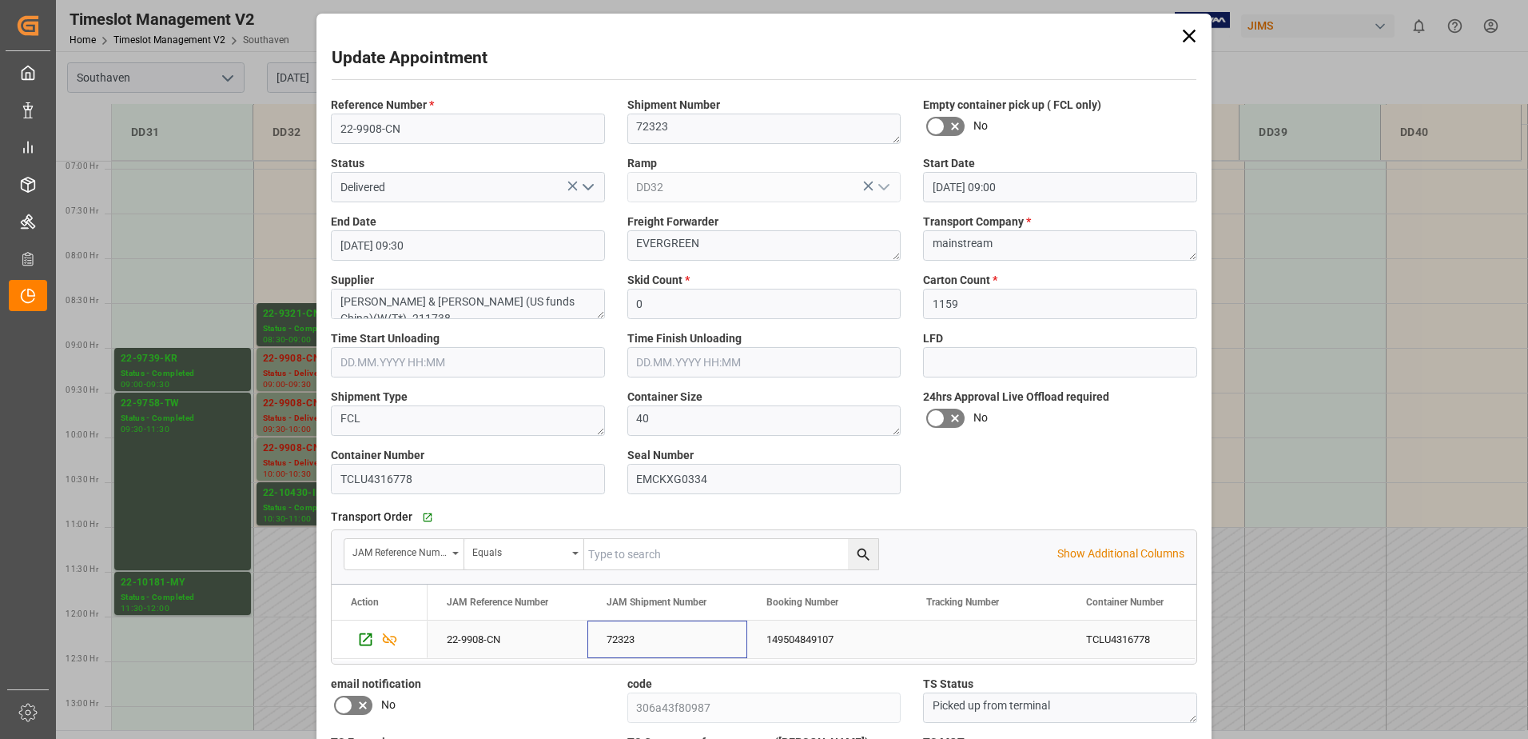
click at [624, 641] on div "72323" at bounding box center [668, 639] width 160 height 38
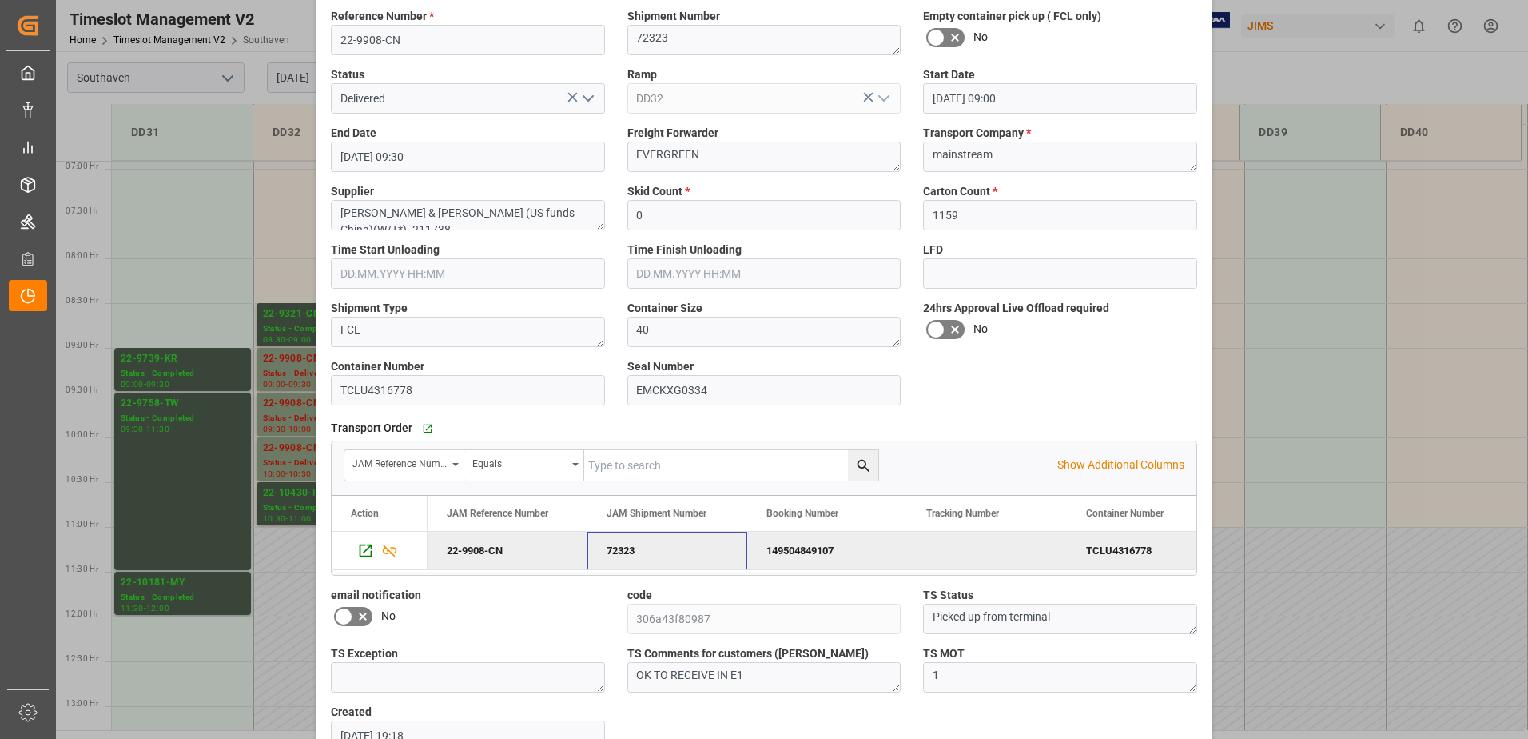
scroll to position [0, 0]
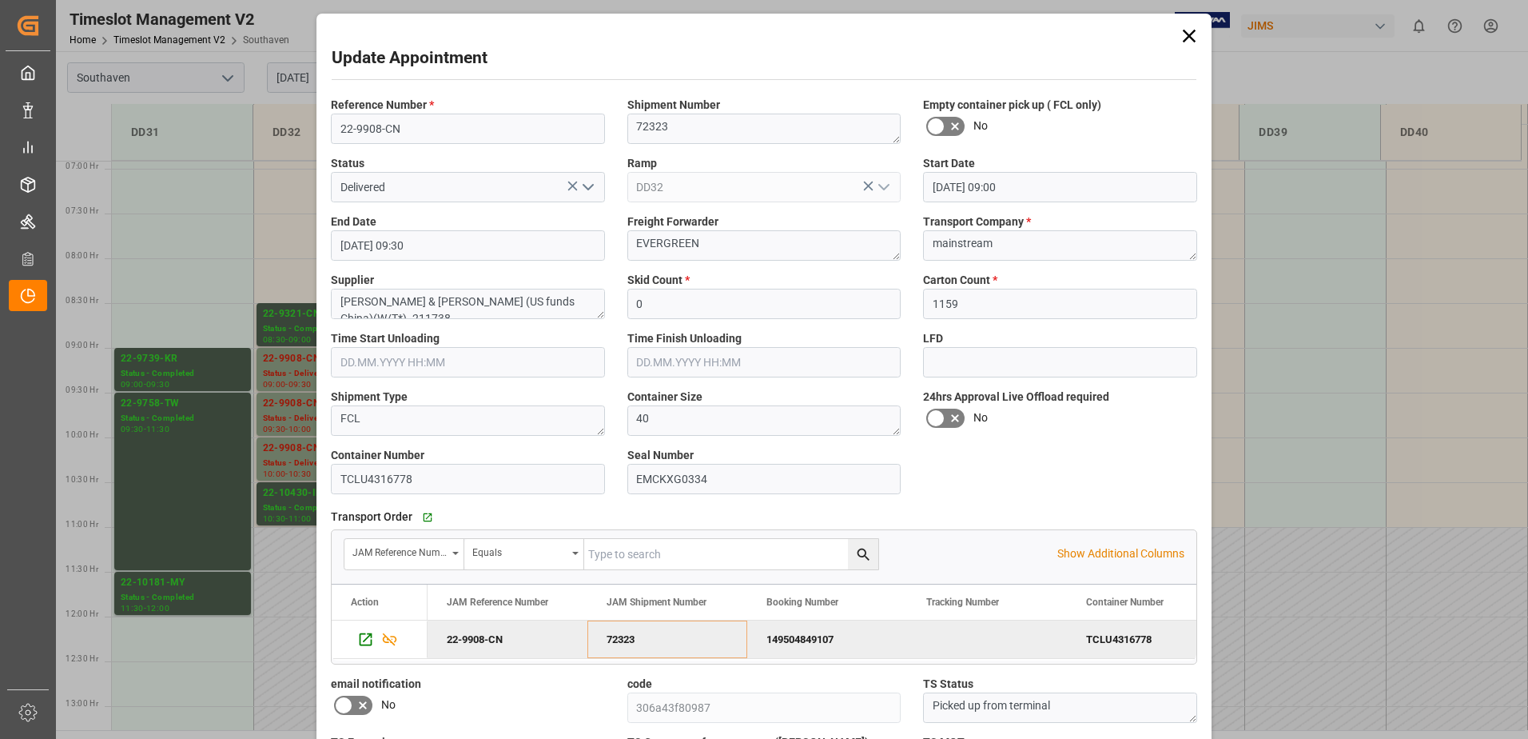
click at [279, 371] on div "Update Appointment Reference Number * 22-9908-CN Shipment Number 72323 Empty co…" at bounding box center [764, 369] width 1528 height 739
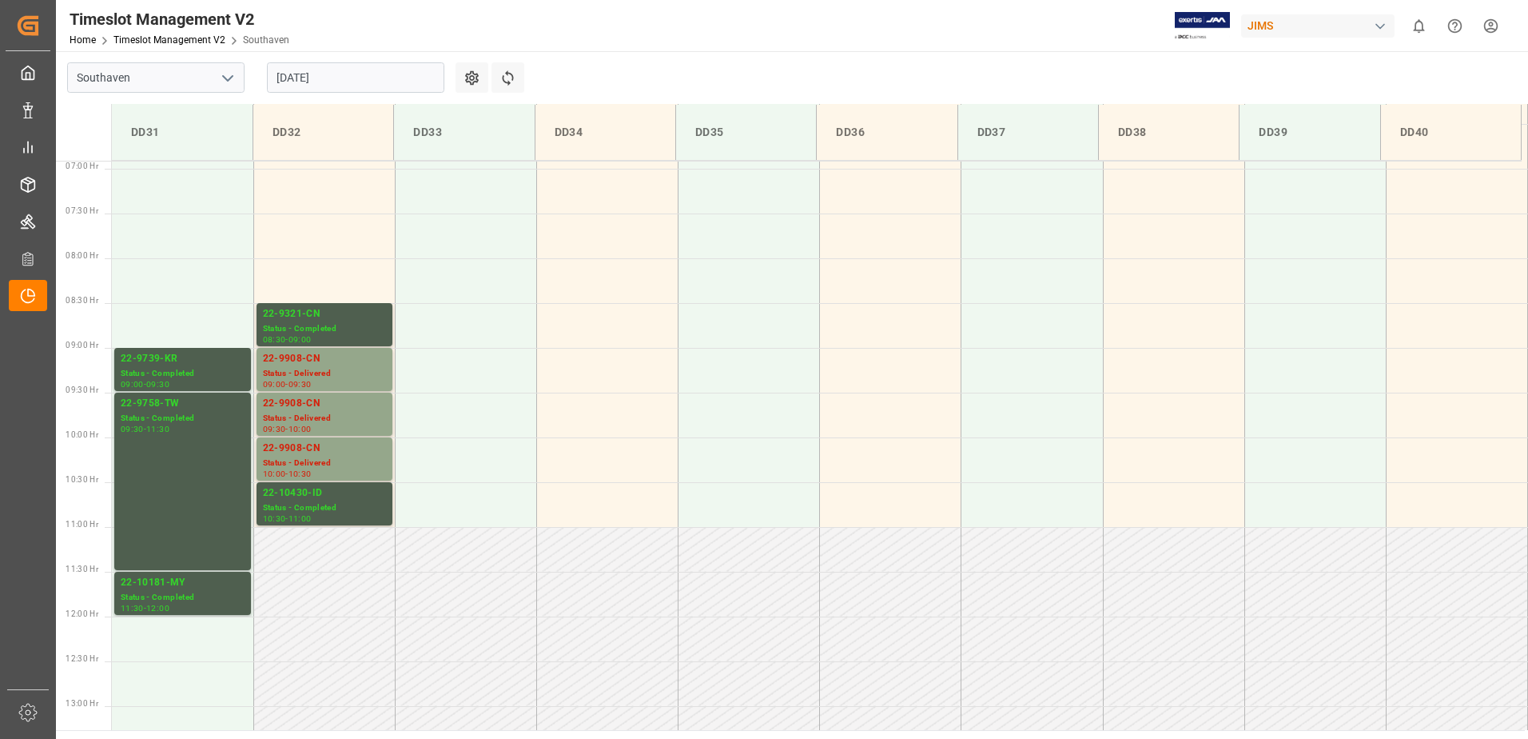
click at [675, 53] on main "Southaven [DATE] Settings Refresh Time Slots DD31 DD32 DD33 DD34 DD35 DD36 DD37…" at bounding box center [790, 390] width 1469 height 679
